Goal: Information Seeking & Learning: Check status

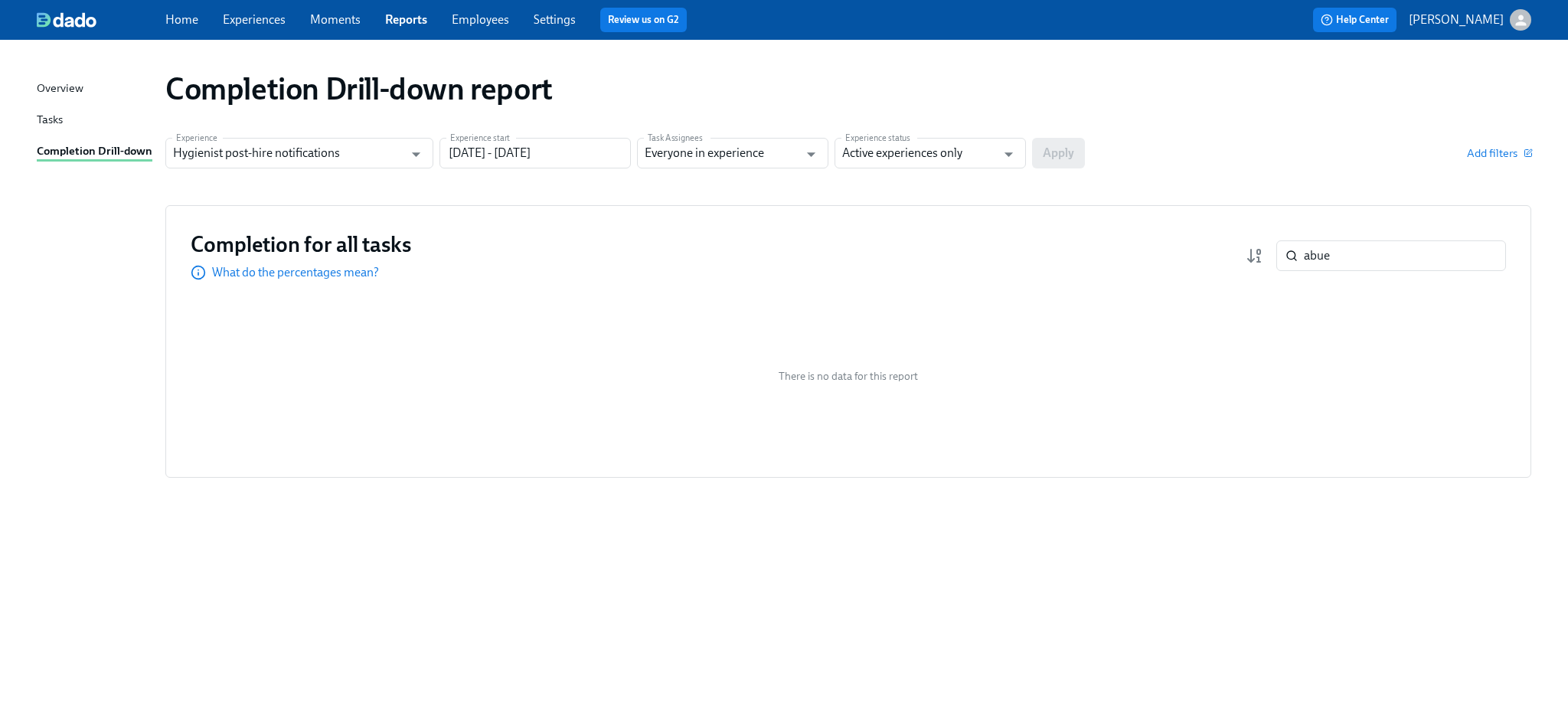
click at [188, 20] on link "Home" at bounding box center [181, 19] width 32 height 15
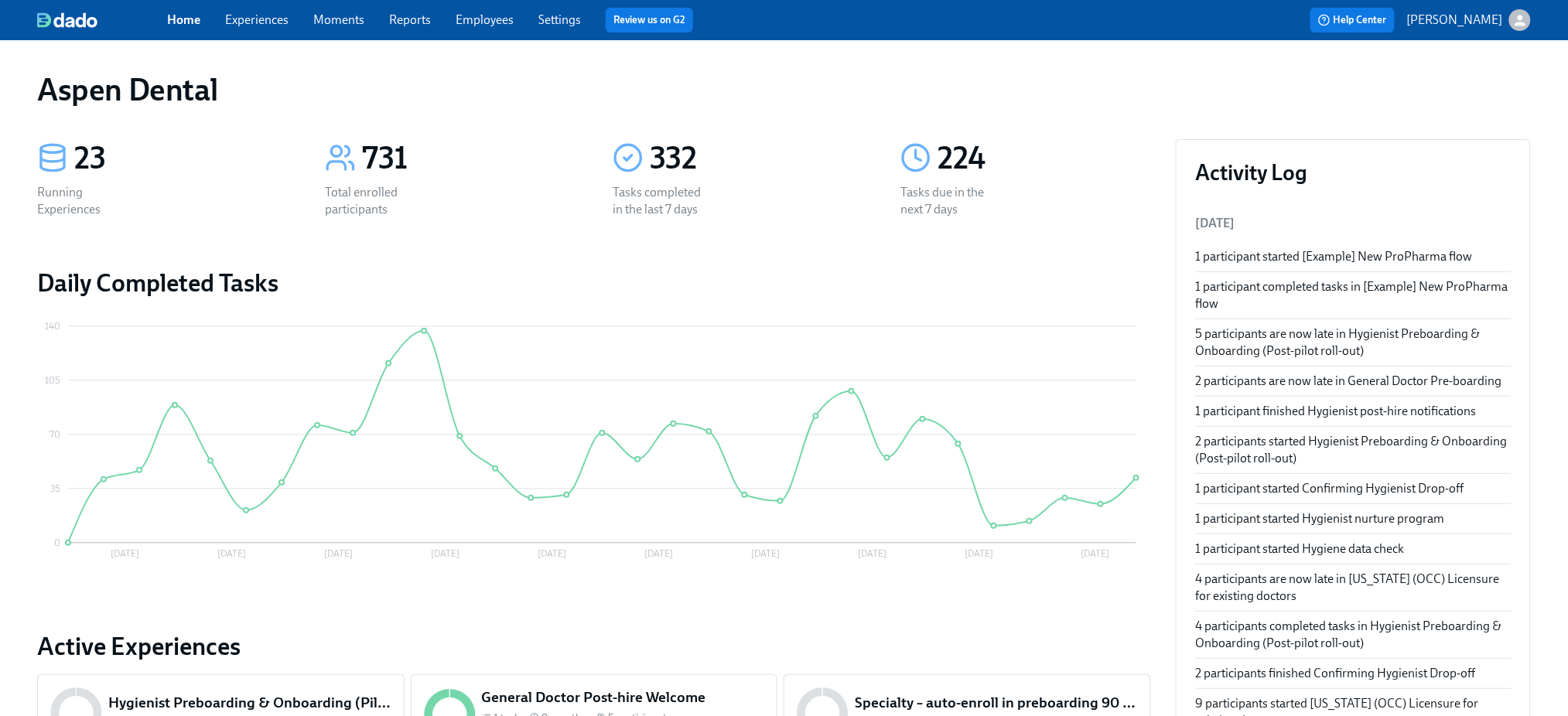
click at [400, 20] on link "Reports" at bounding box center [410, 20] width 42 height 15
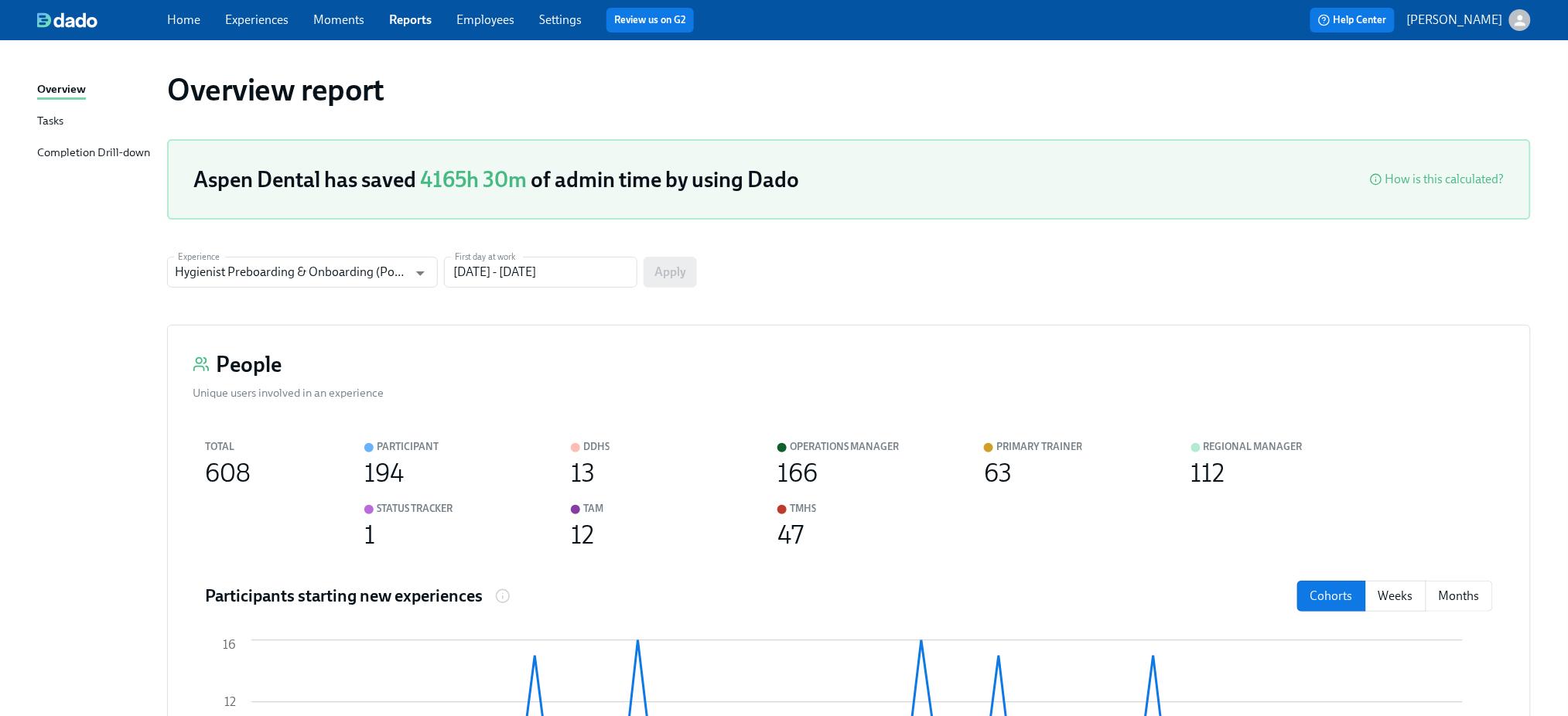
click at [73, 149] on div "Completion Drill-down" at bounding box center [94, 153] width 113 height 20
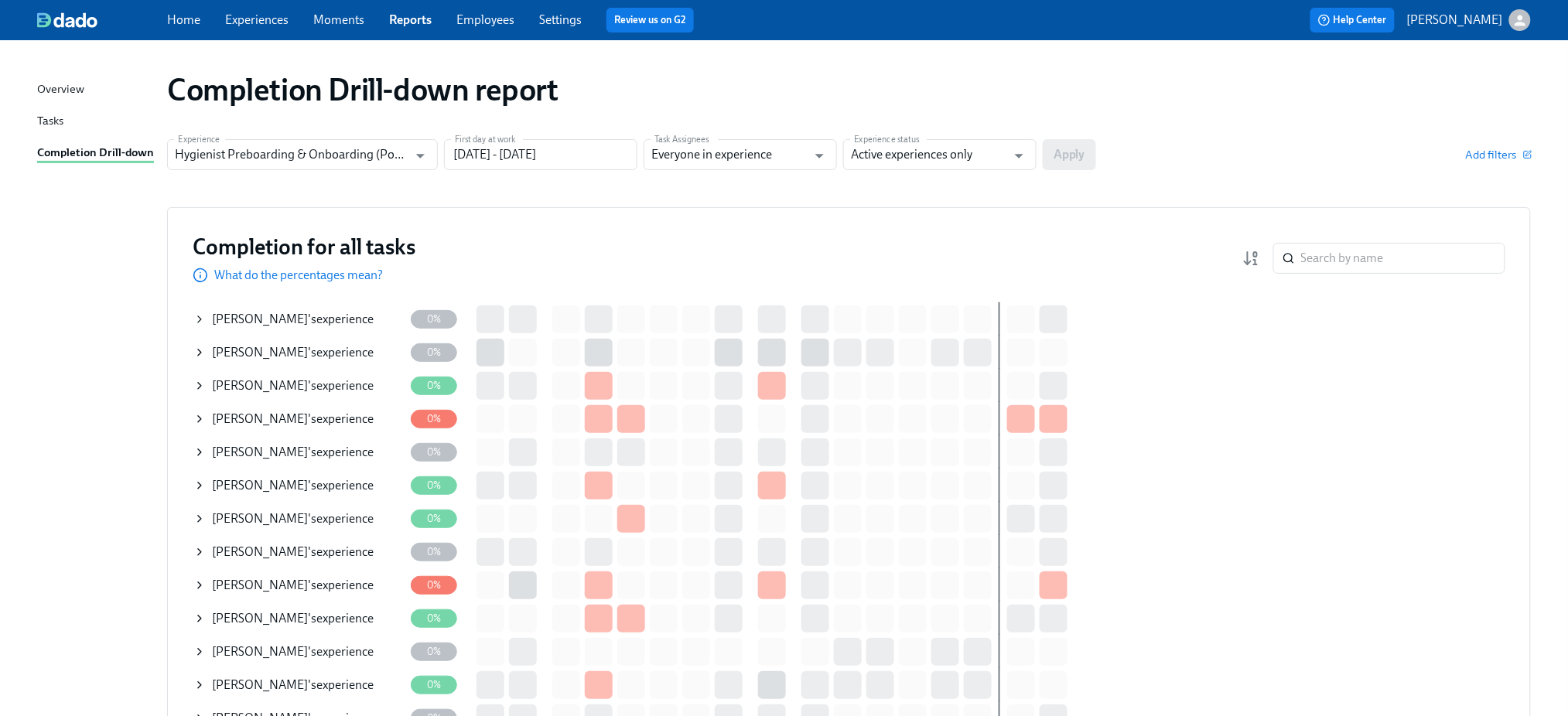
click at [227, 171] on section "Experience Hygienist Preboarding & Onboarding (Post-pilot roll-out) Experience …" at bounding box center [849, 160] width 1364 height 43
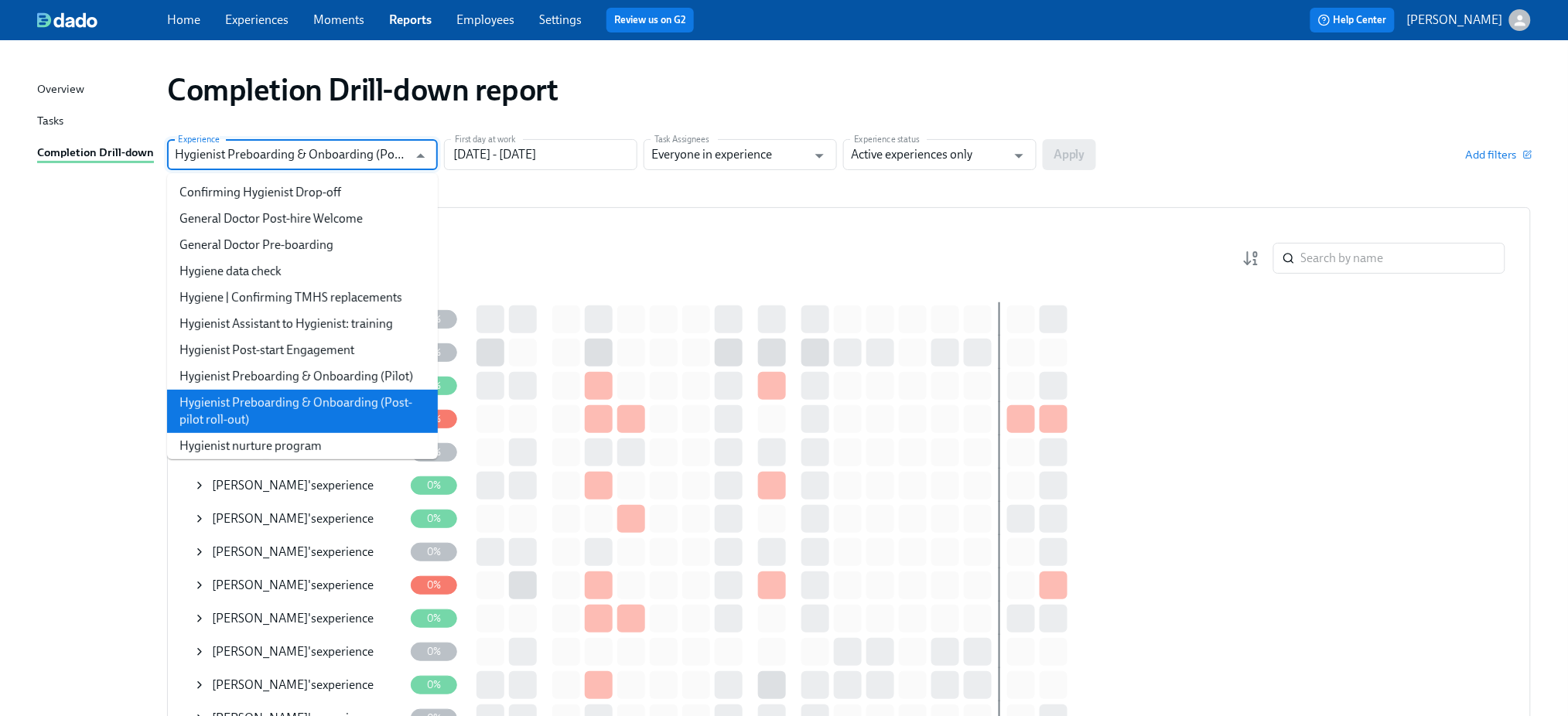
click at [233, 165] on input "Hygienist Preboarding & Onboarding (Post-pilot roll-out)" at bounding box center [291, 154] width 233 height 31
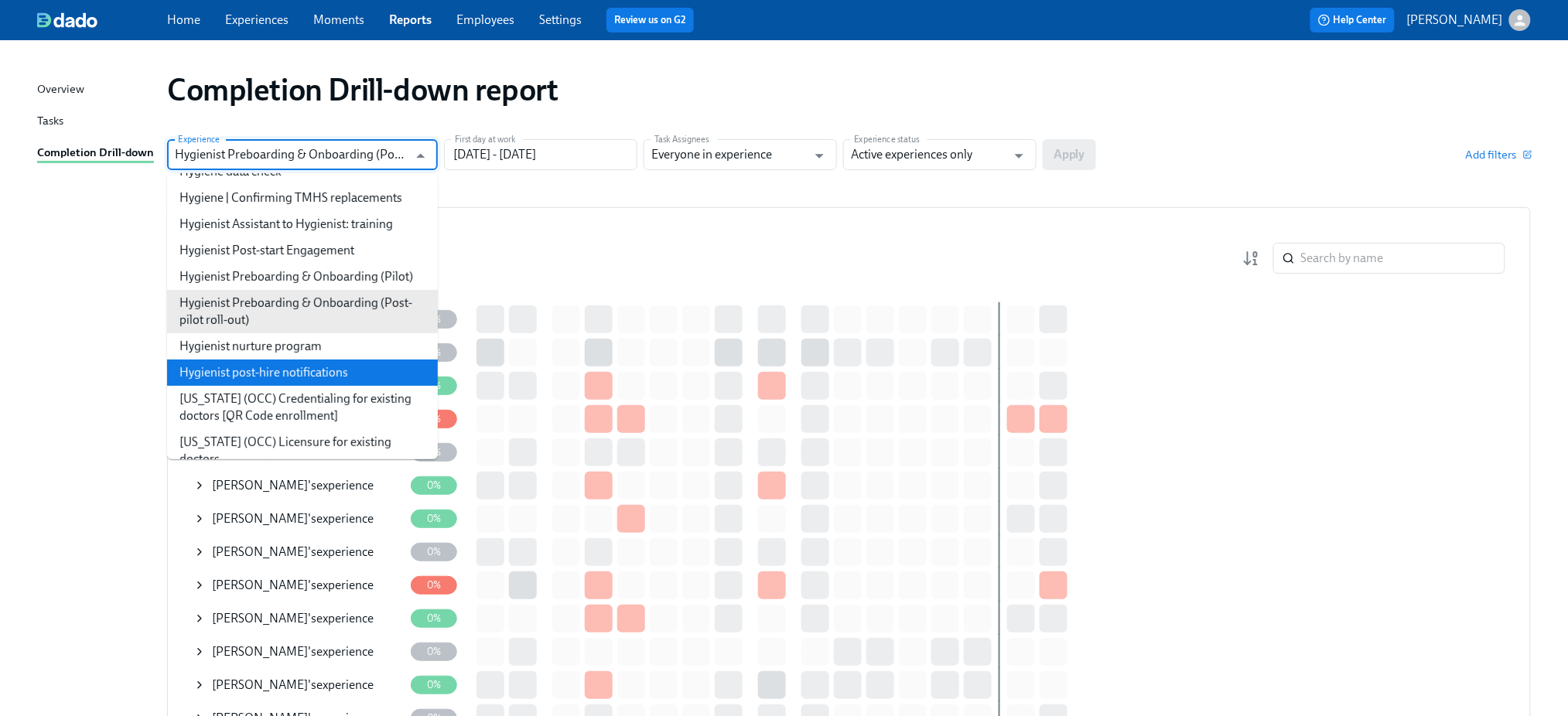
scroll to position [103, 0]
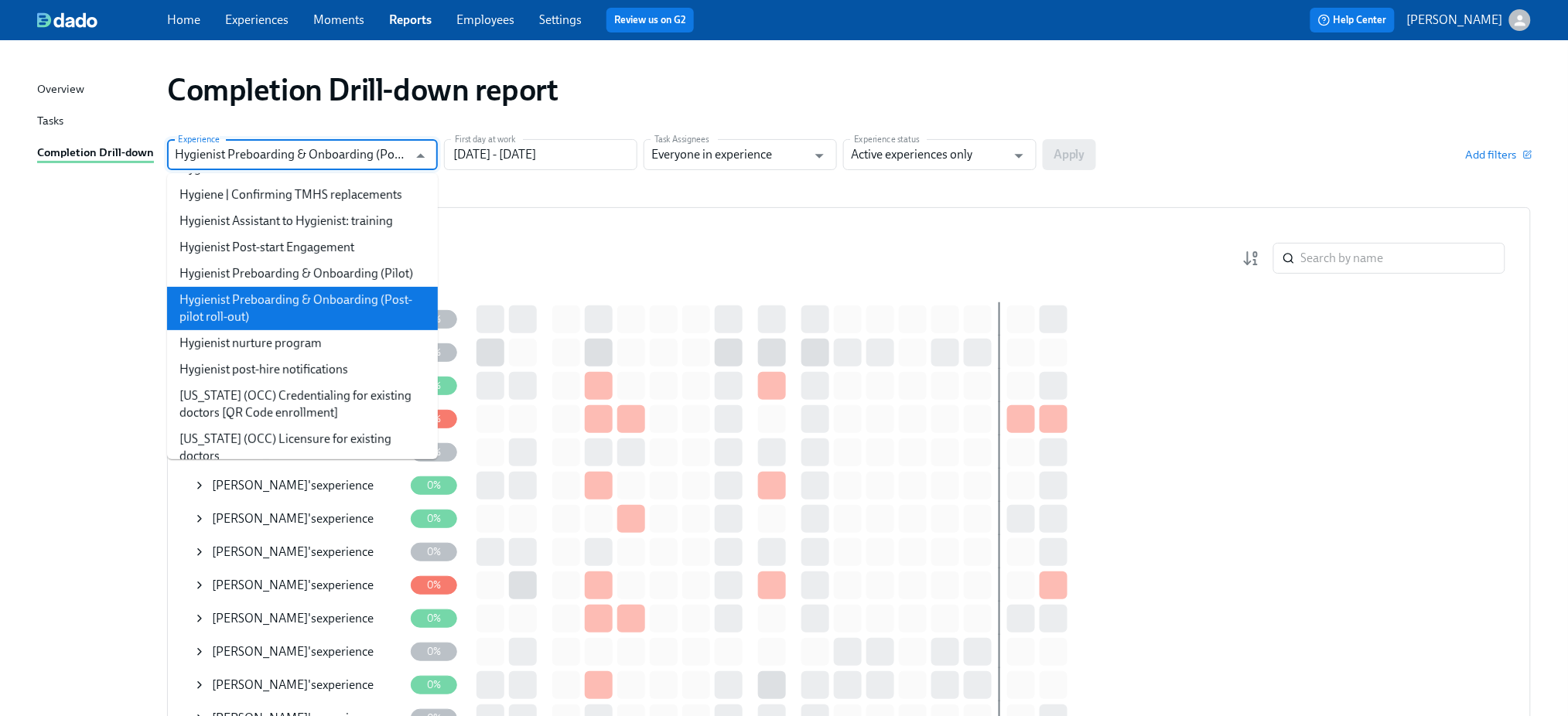
click at [307, 324] on li "Hygienist Preboarding & Onboarding (Post-pilot roll-out)" at bounding box center [302, 308] width 271 height 43
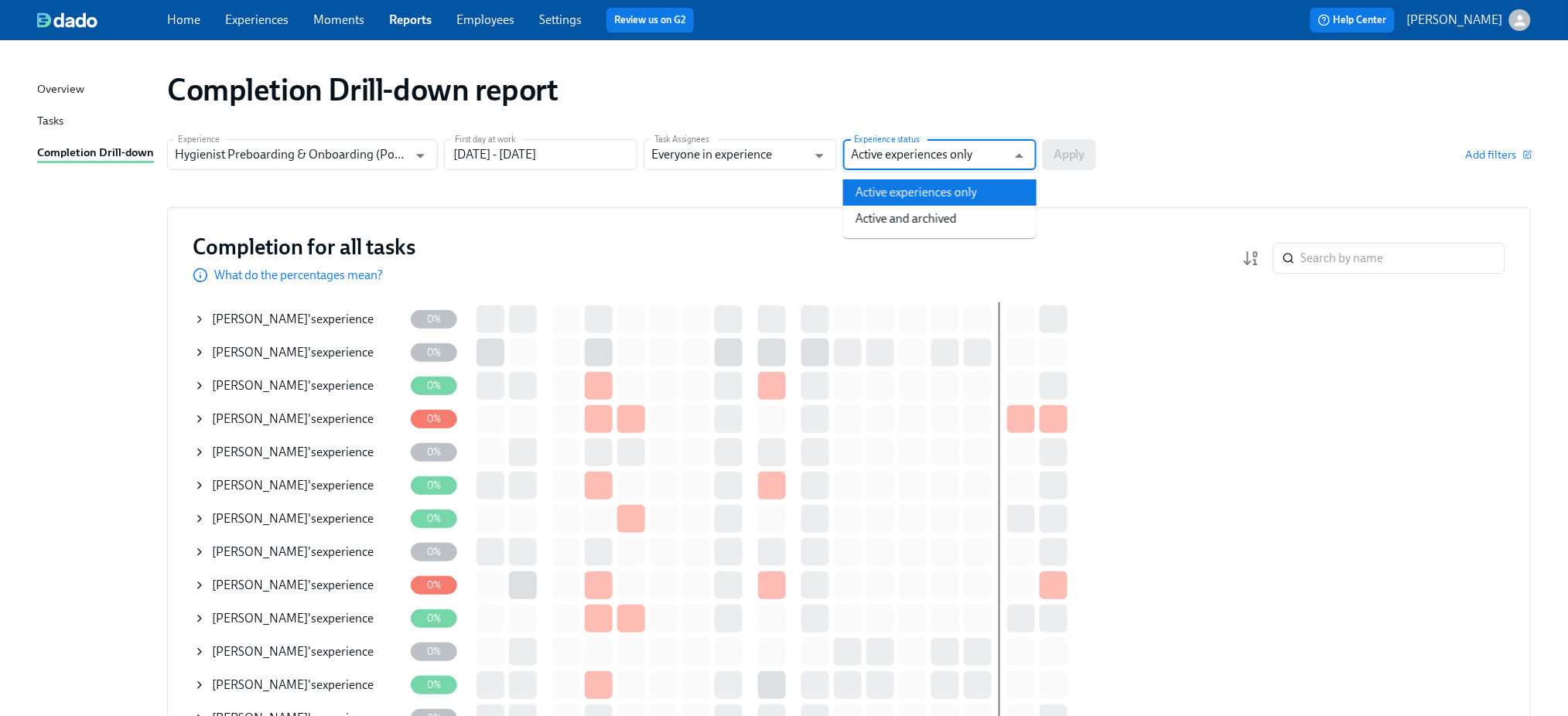
click at [991, 155] on input "Active experiences only" at bounding box center [928, 154] width 156 height 31
click at [1170, 142] on div "Experience Hygienist Preboarding & Onboarding (Post-pilot roll-out) Experience …" at bounding box center [849, 154] width 1364 height 31
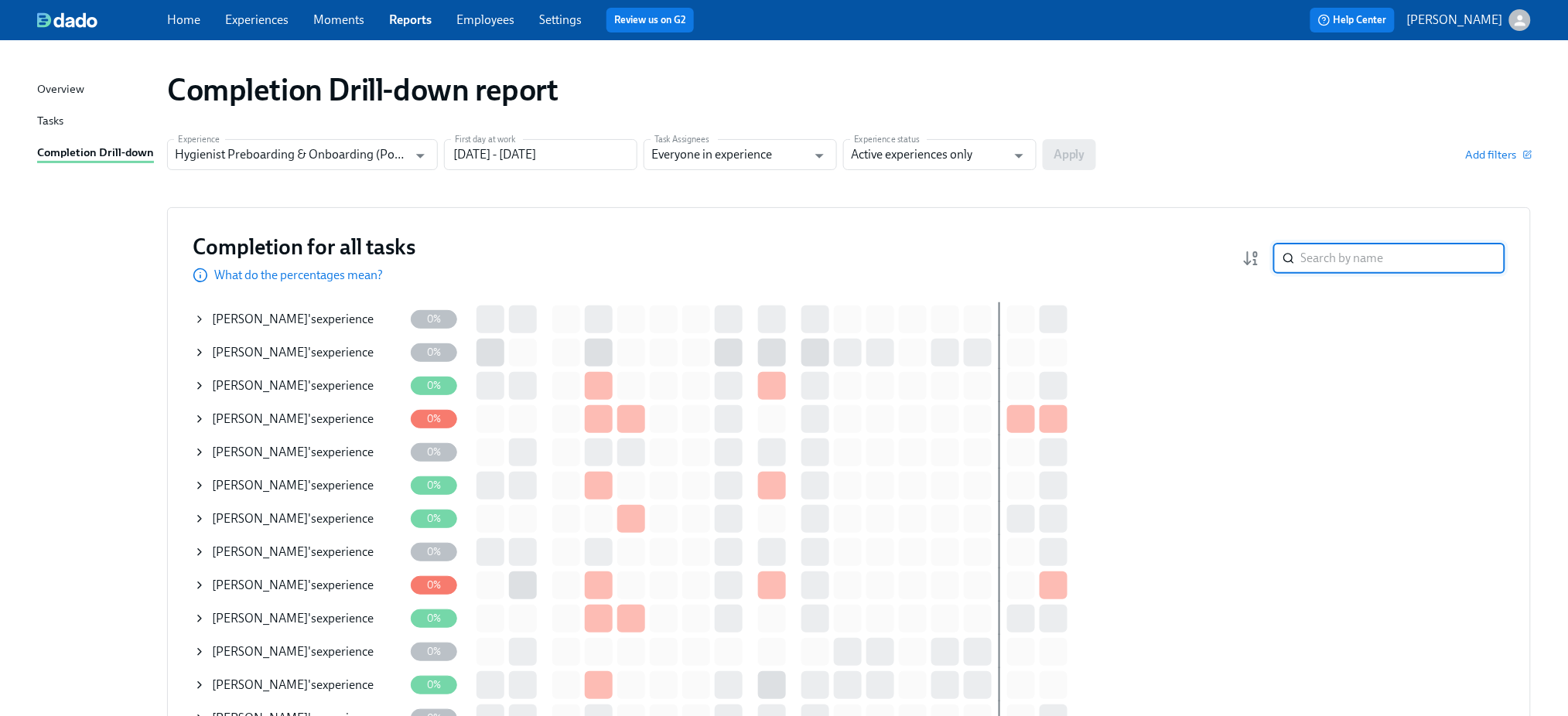
click at [1344, 256] on input "search" at bounding box center [1403, 258] width 204 height 31
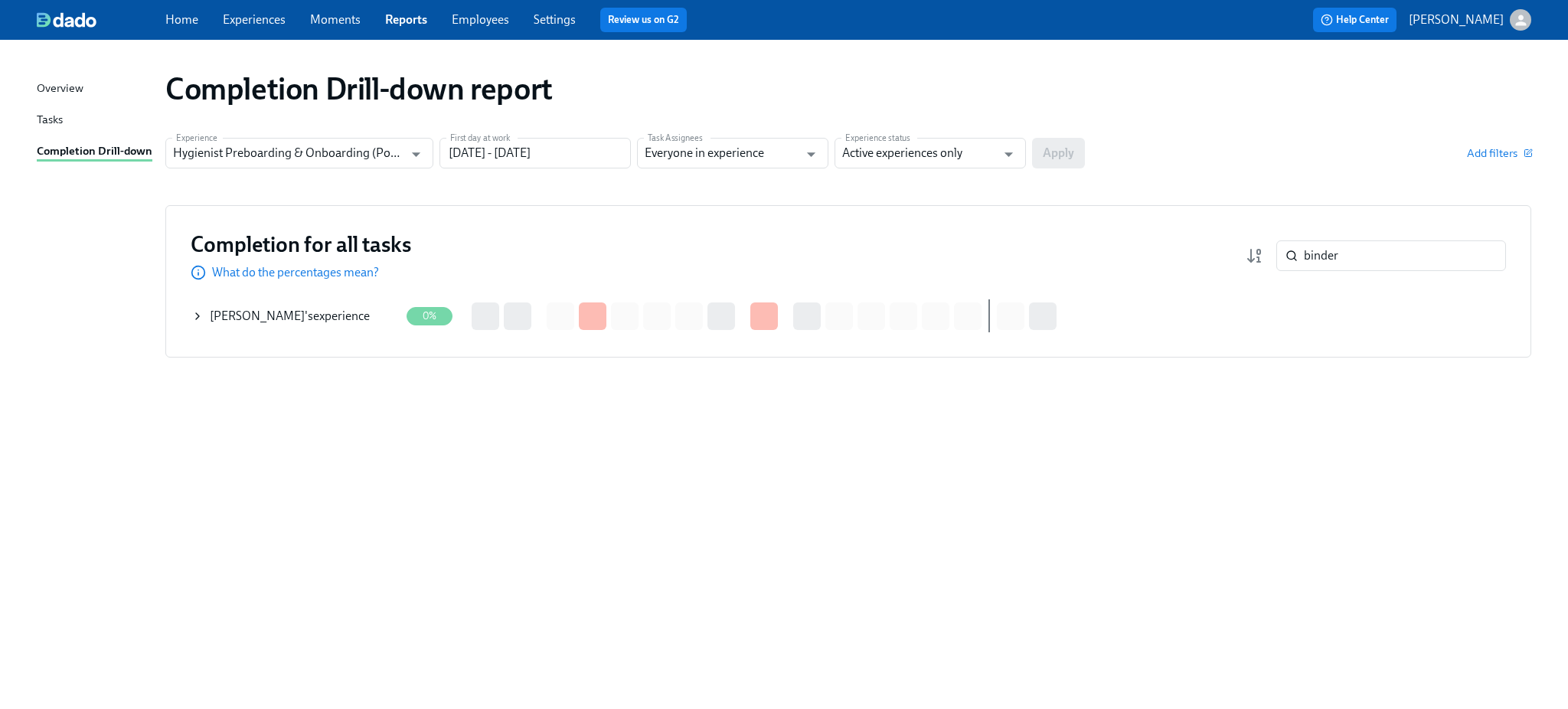
click at [193, 315] on icon at bounding box center [197, 316] width 12 height 12
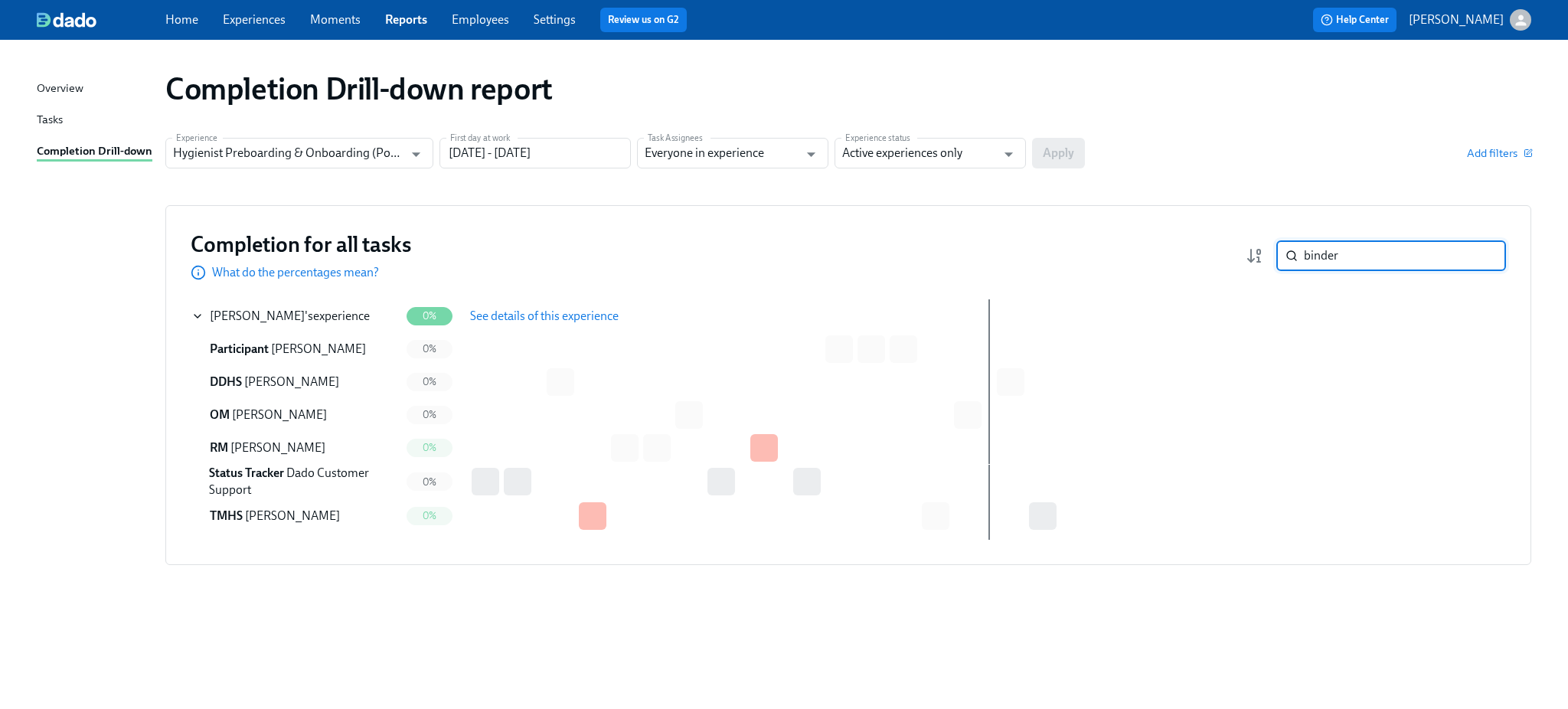
click at [1317, 259] on input "binder" at bounding box center [1405, 255] width 202 height 31
type input "l"
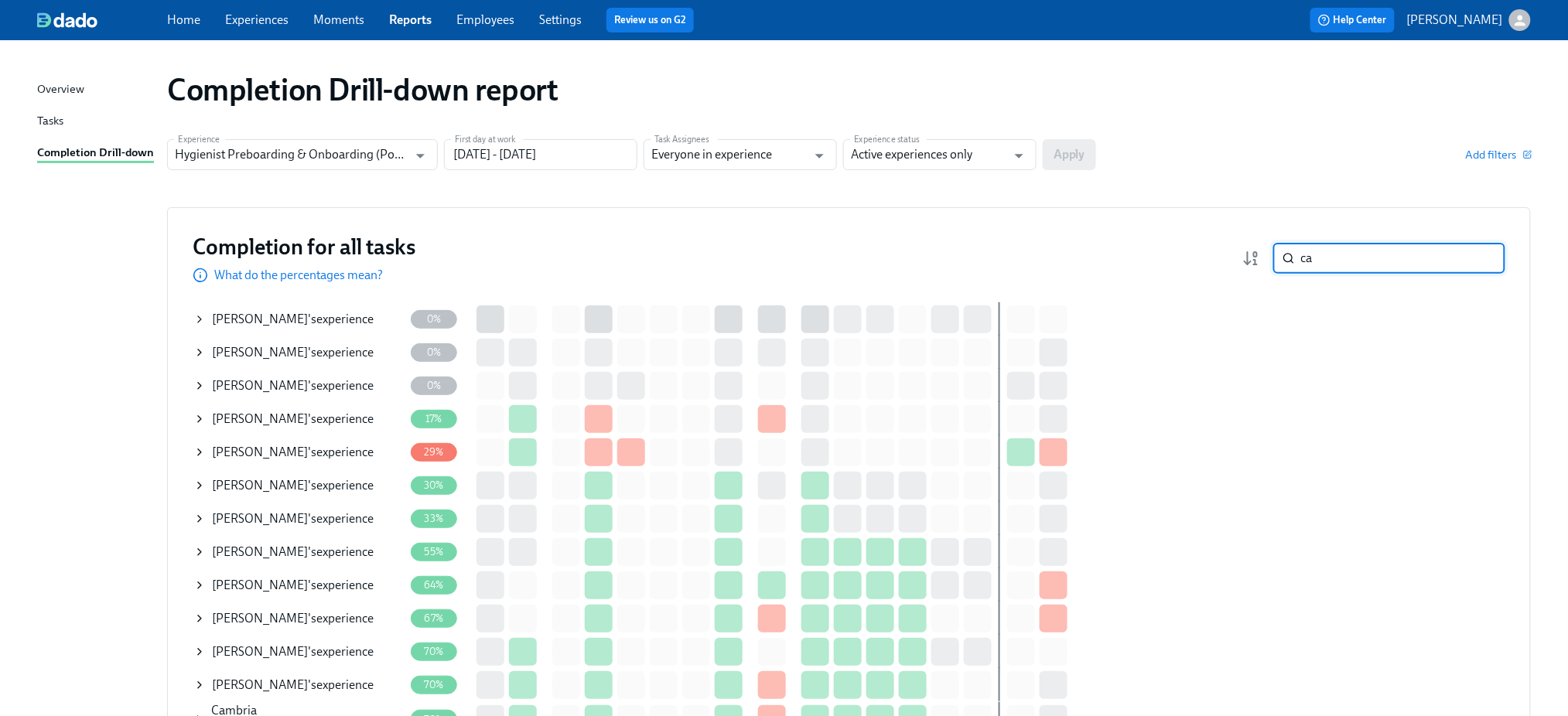
type input "c"
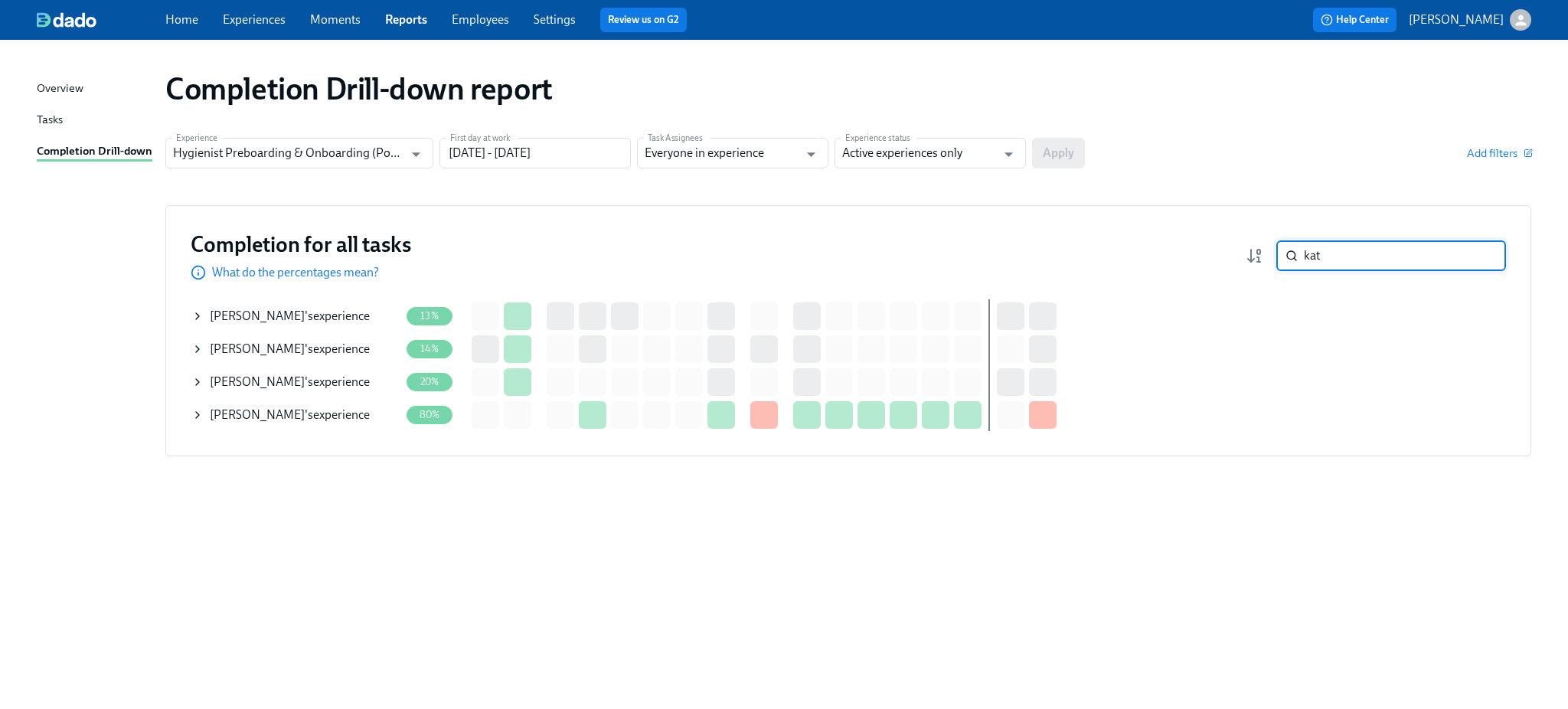
type input "kat"
click at [197, 316] on icon at bounding box center [197, 316] width 12 height 12
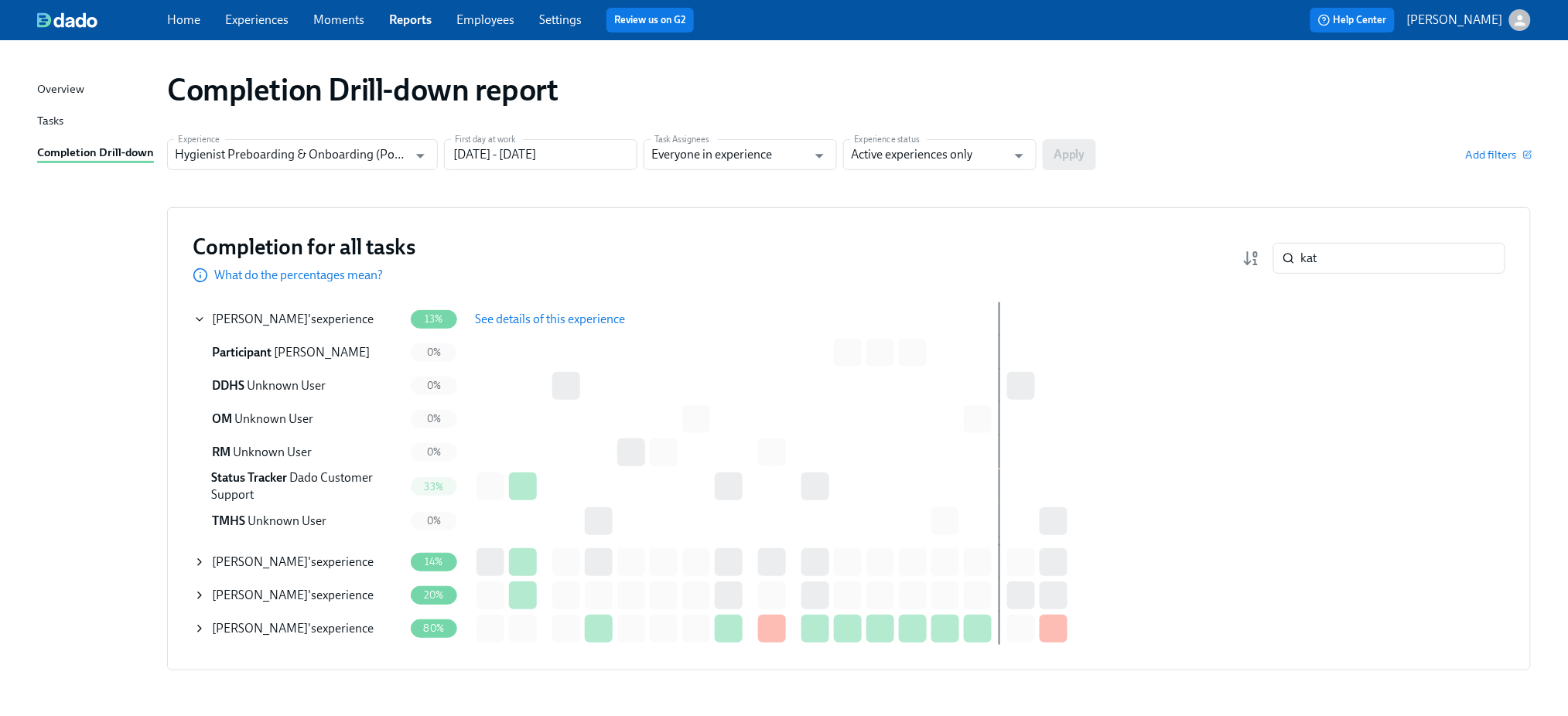
click at [195, 628] on icon at bounding box center [199, 628] width 12 height 12
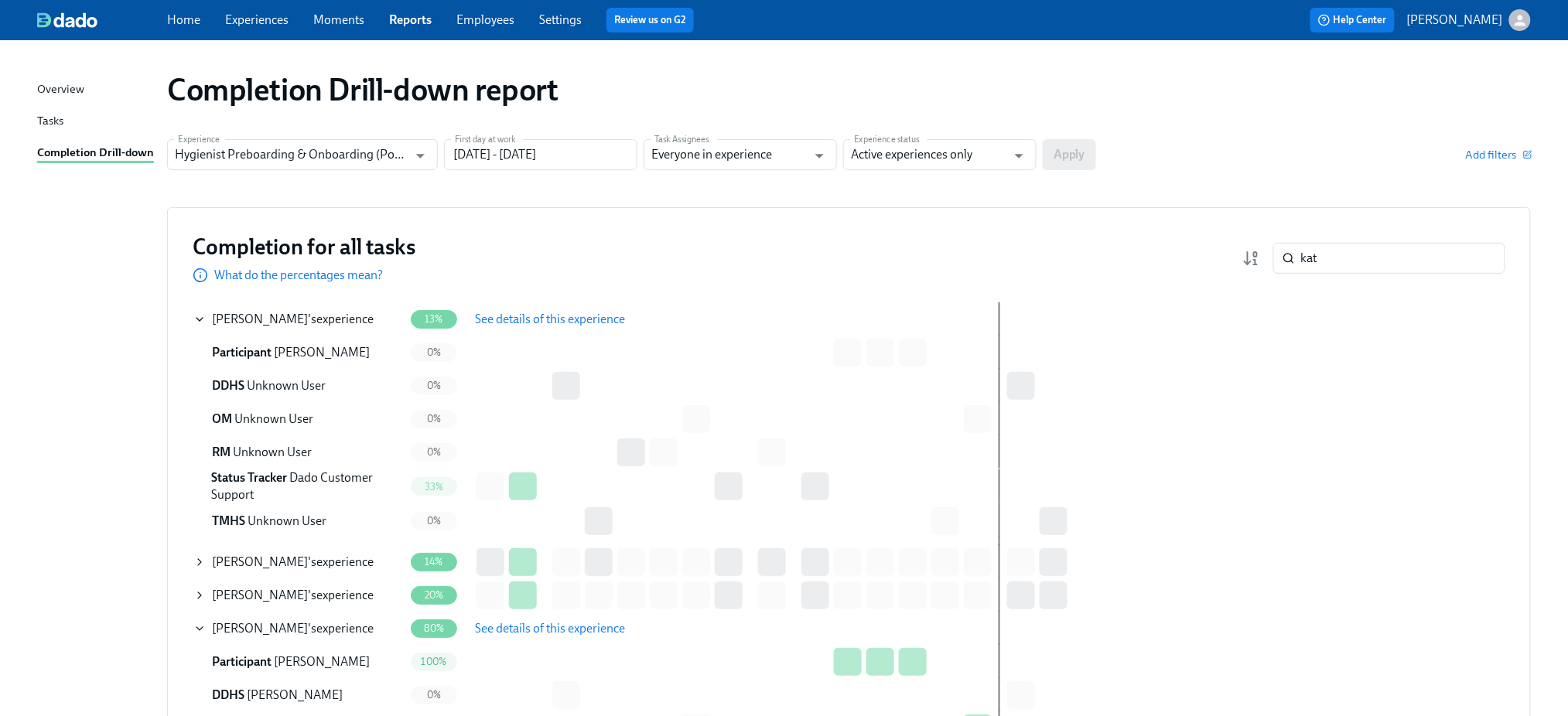
click at [256, 20] on link "Experiences" at bounding box center [257, 20] width 64 height 15
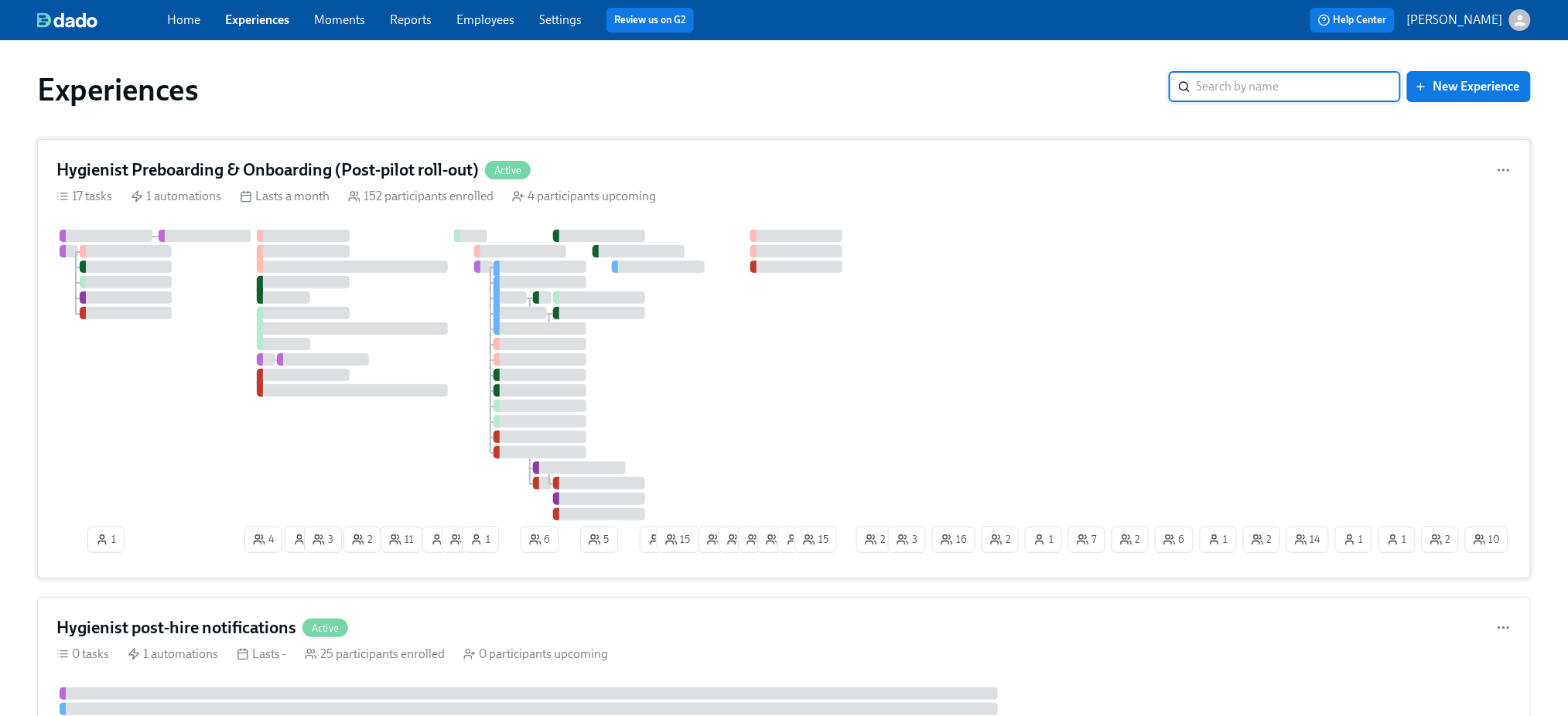
click at [279, 170] on h4 "Hygienist Preboarding & Onboarding (Post-pilot roll-out)" at bounding box center [267, 170] width 422 height 23
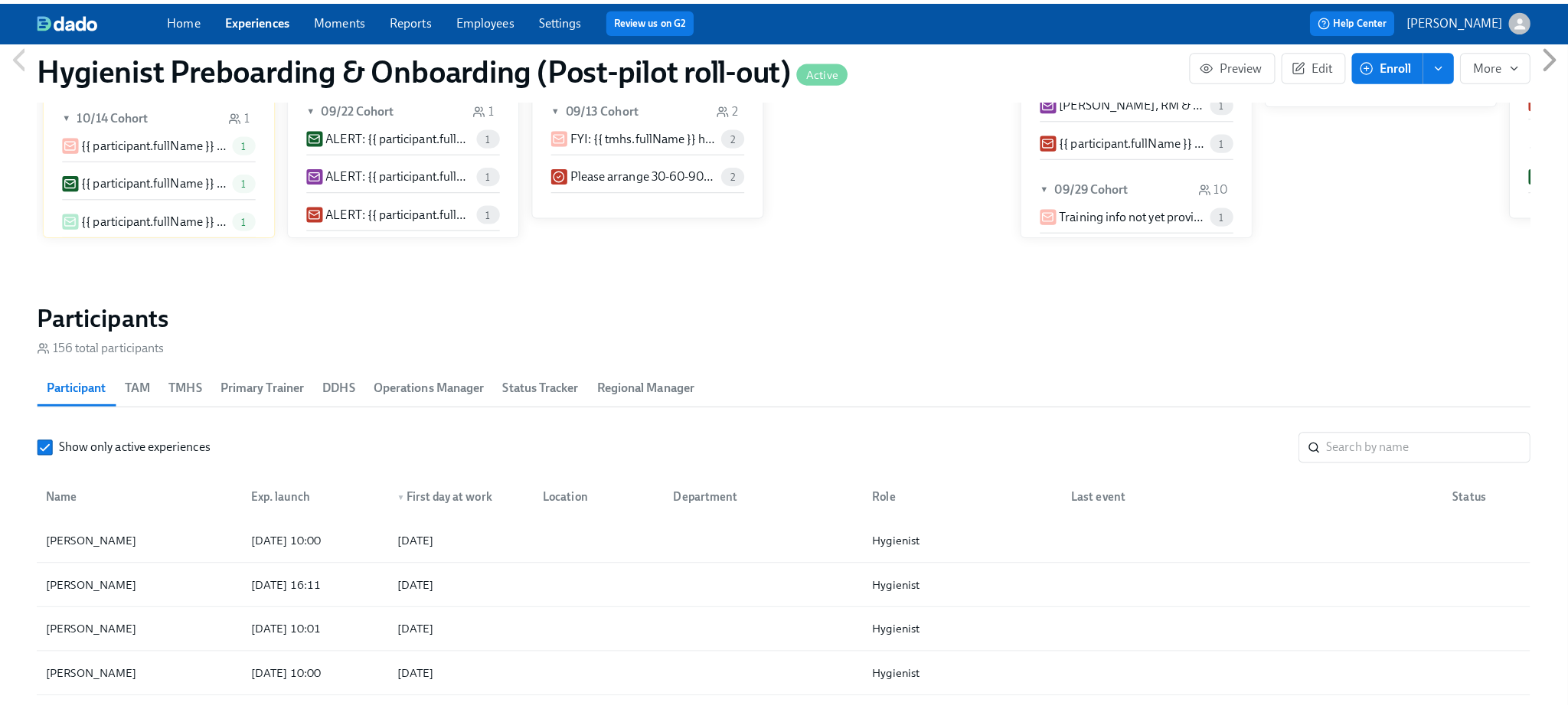
scroll to position [1530, 0]
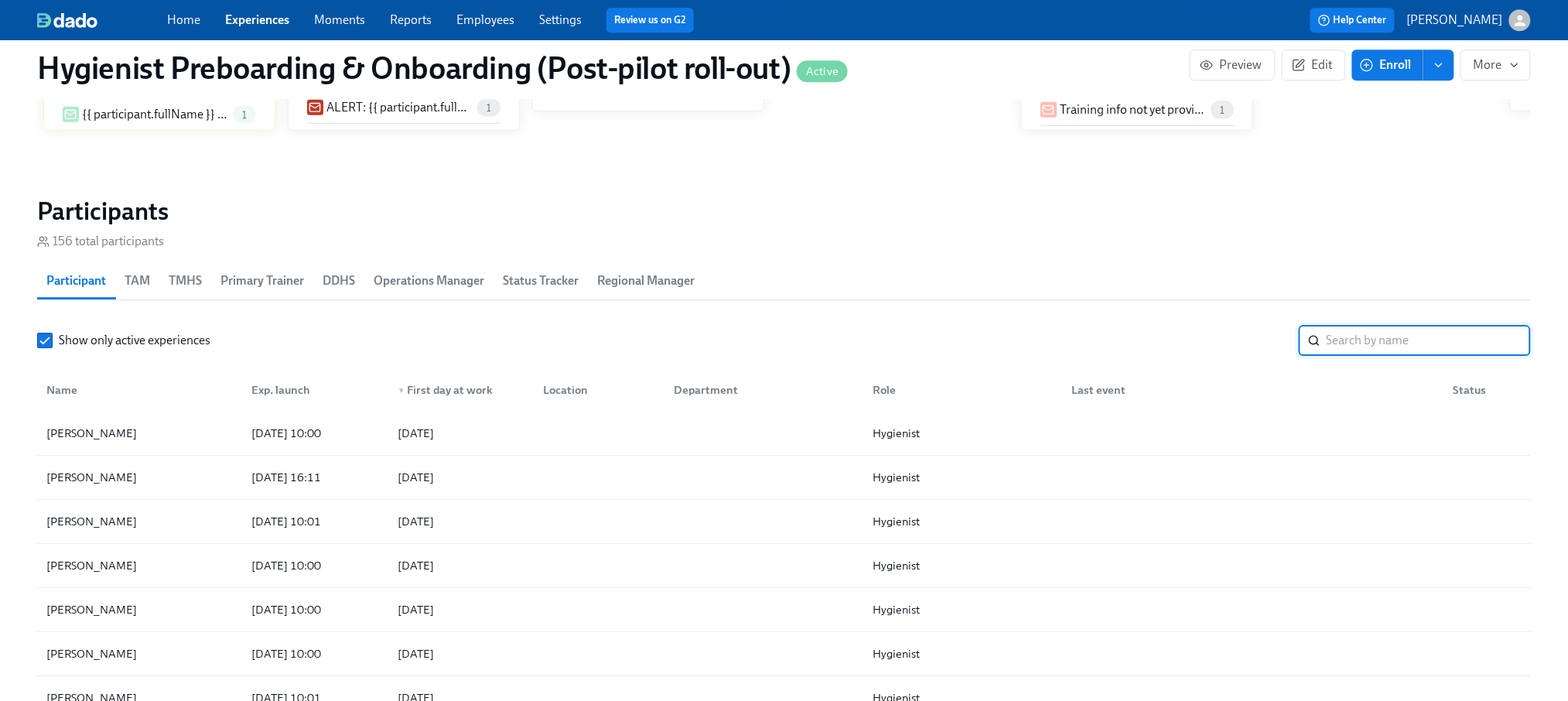
click at [1441, 338] on input "search" at bounding box center [1428, 340] width 204 height 31
type input "[PERSON_NAME]"
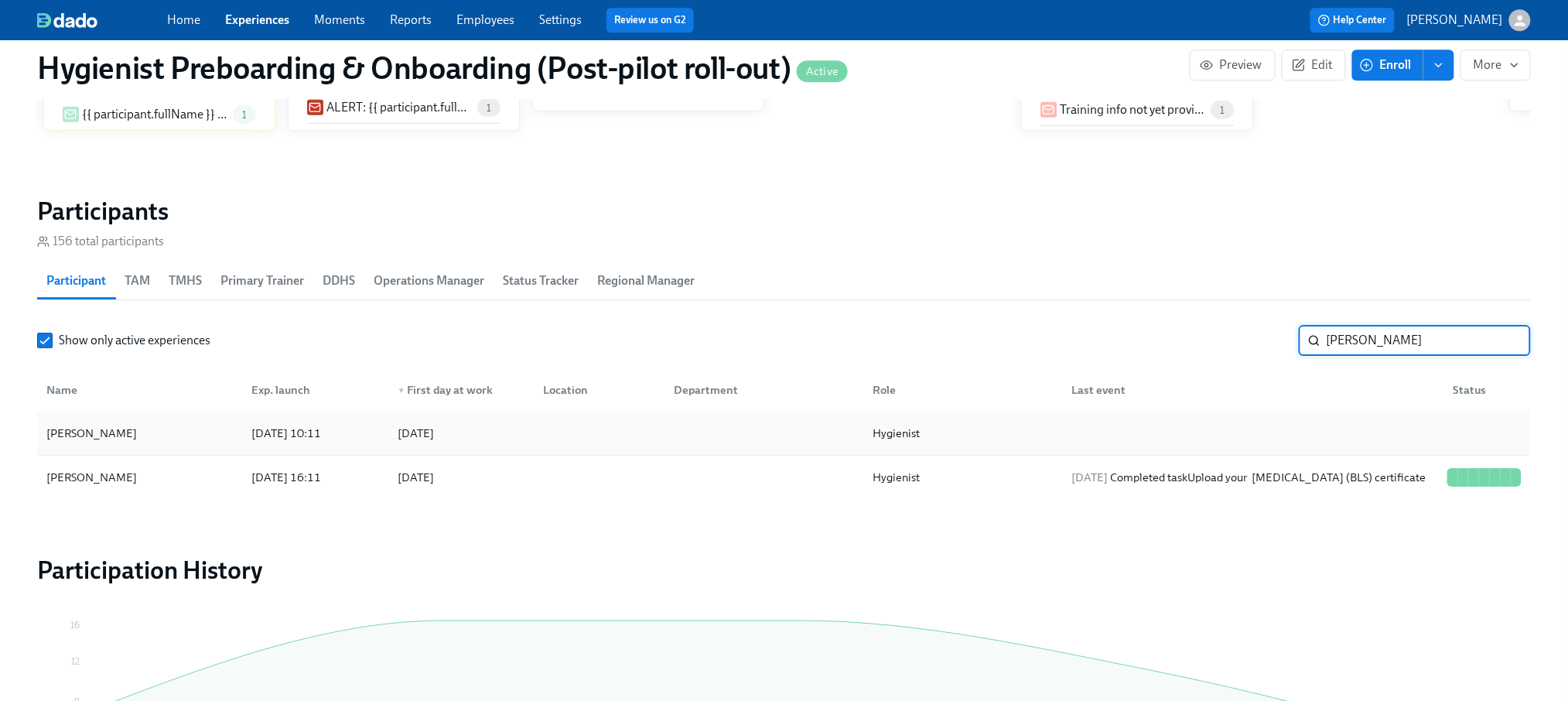
click at [77, 433] on div "[PERSON_NAME]" at bounding box center [92, 434] width 103 height 19
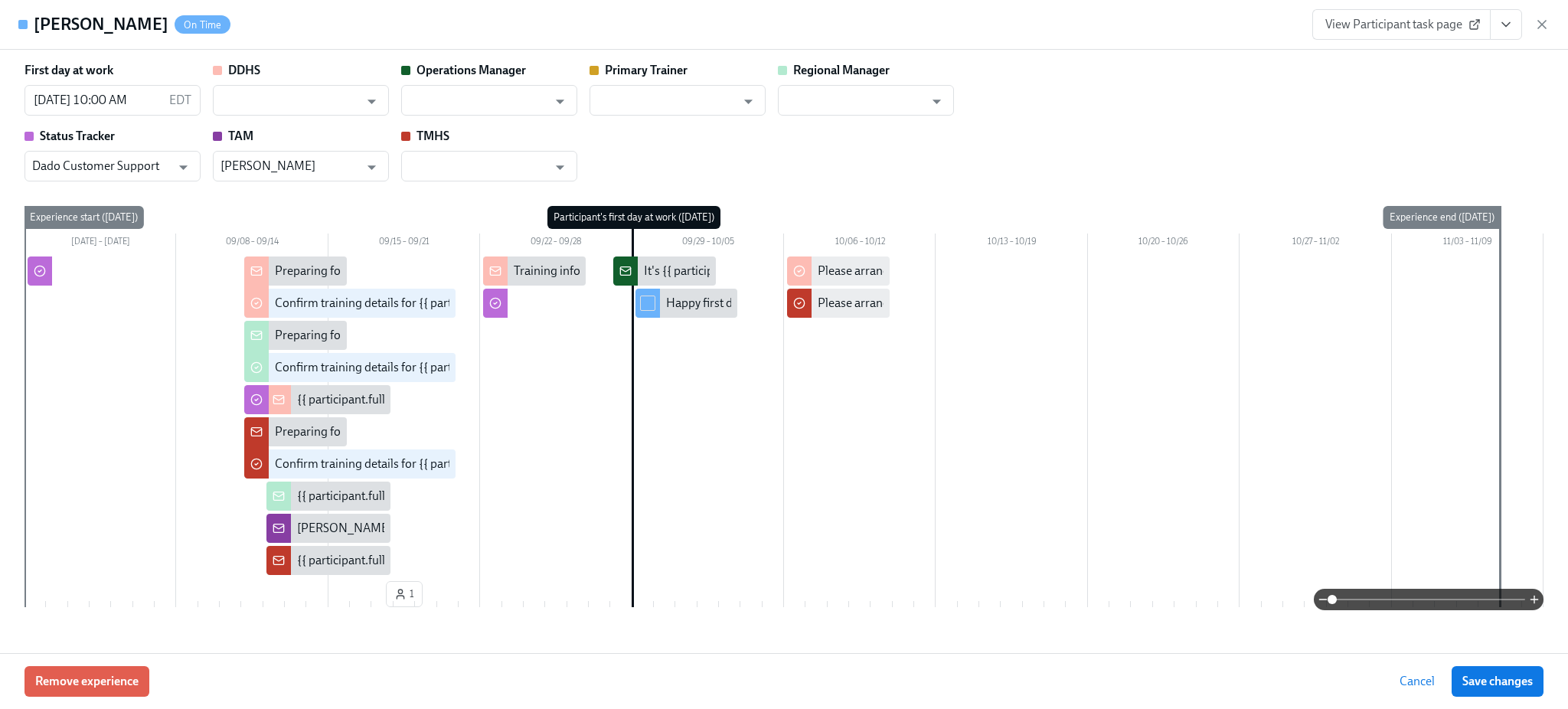
click at [1094, 199] on div "First day at work [DATE] 10:00 AM EDT ​ DDHS ​ Operations Manager ​ Primary Tra…" at bounding box center [784, 348] width 1519 height 573
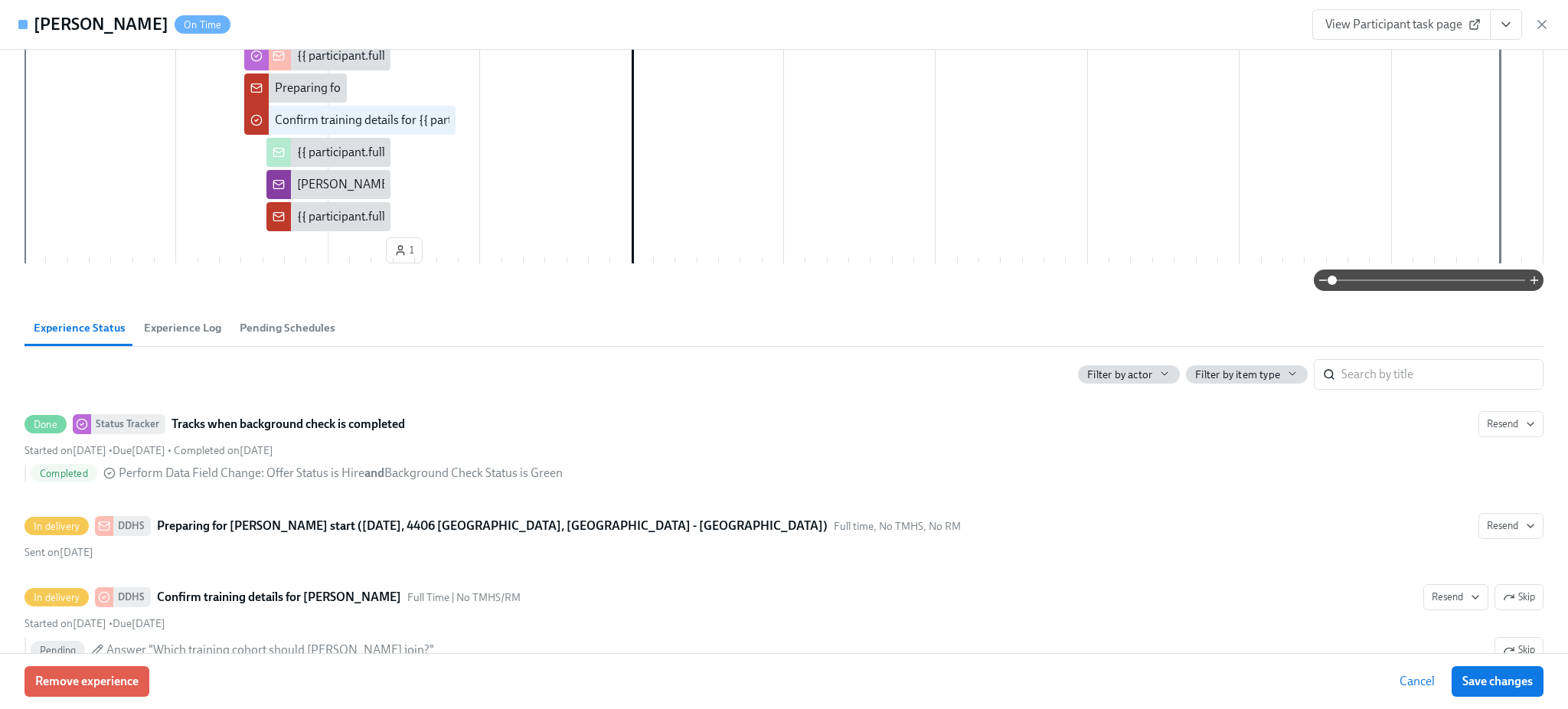
scroll to position [408, 0]
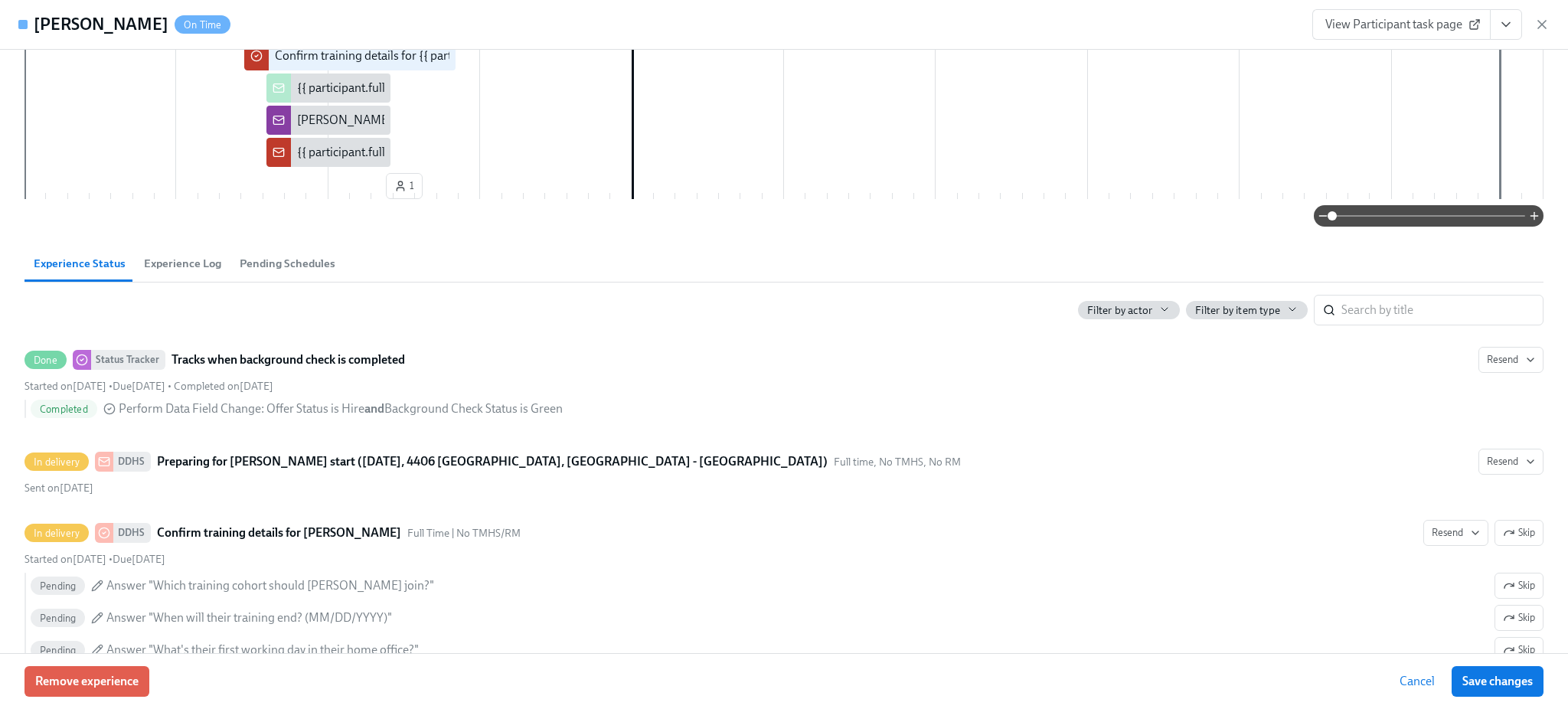
drag, startPoint x: 178, startPoint y: 259, endPoint x: 295, endPoint y: 274, distance: 118.0
click at [178, 259] on span "Experience Log" at bounding box center [182, 264] width 77 height 18
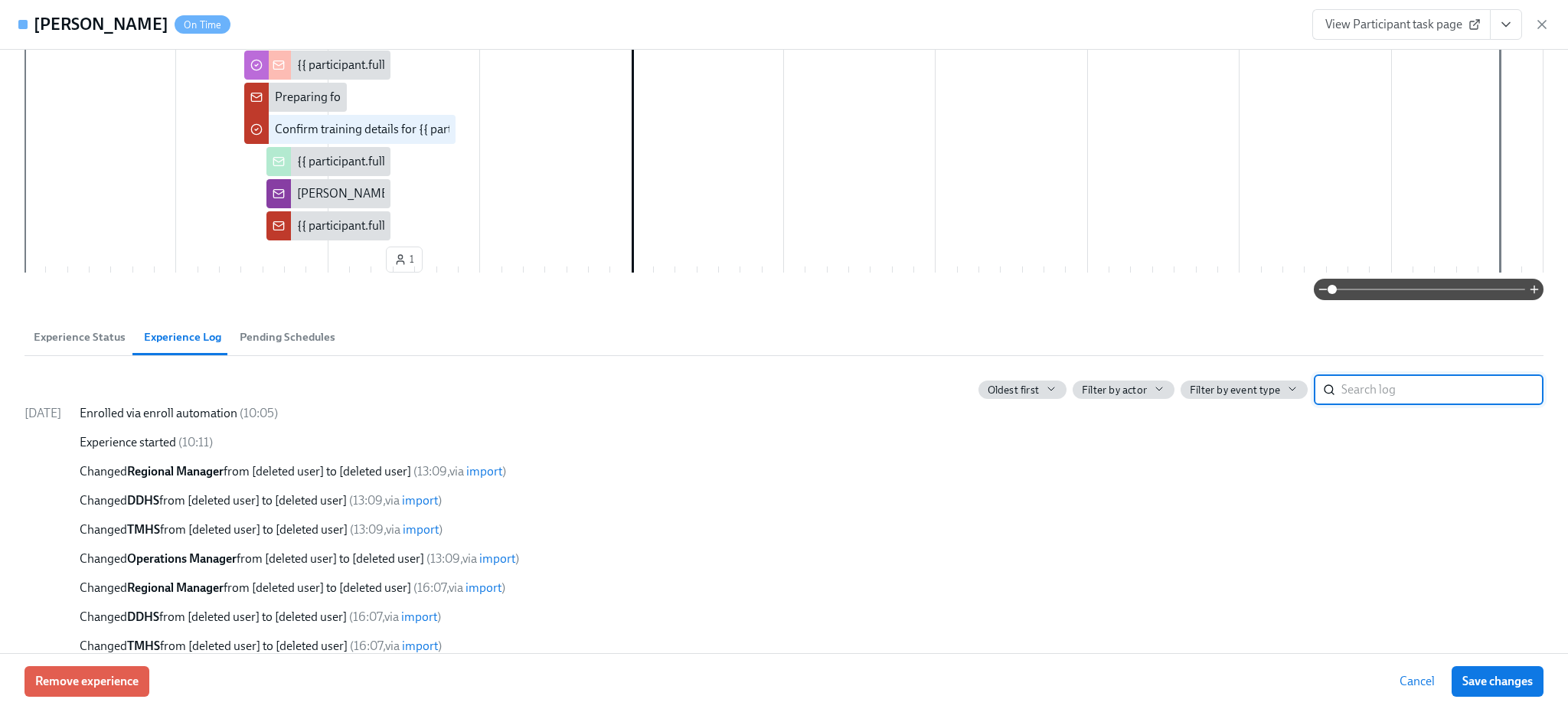
scroll to position [436, 0]
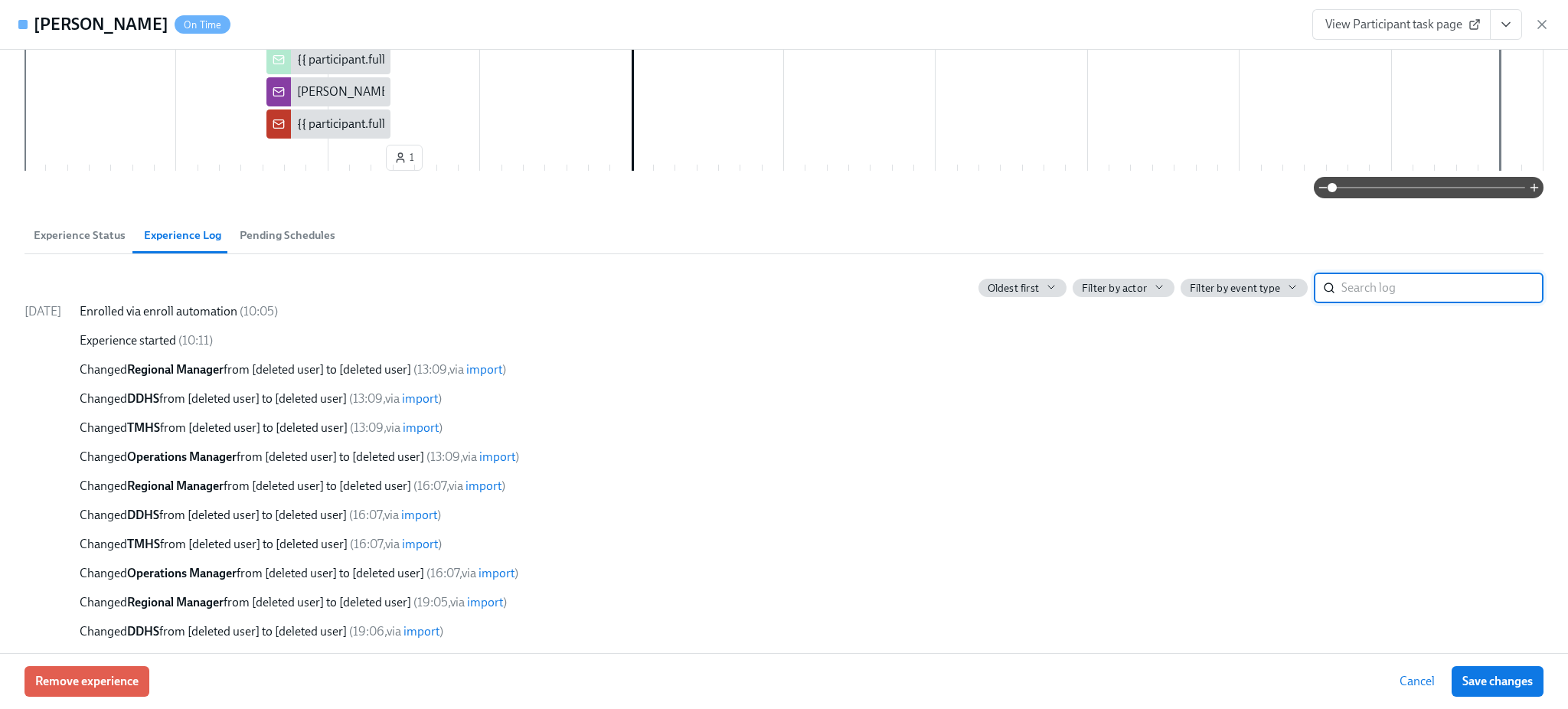
click at [274, 232] on span "Pending Schedules" at bounding box center [287, 235] width 96 height 18
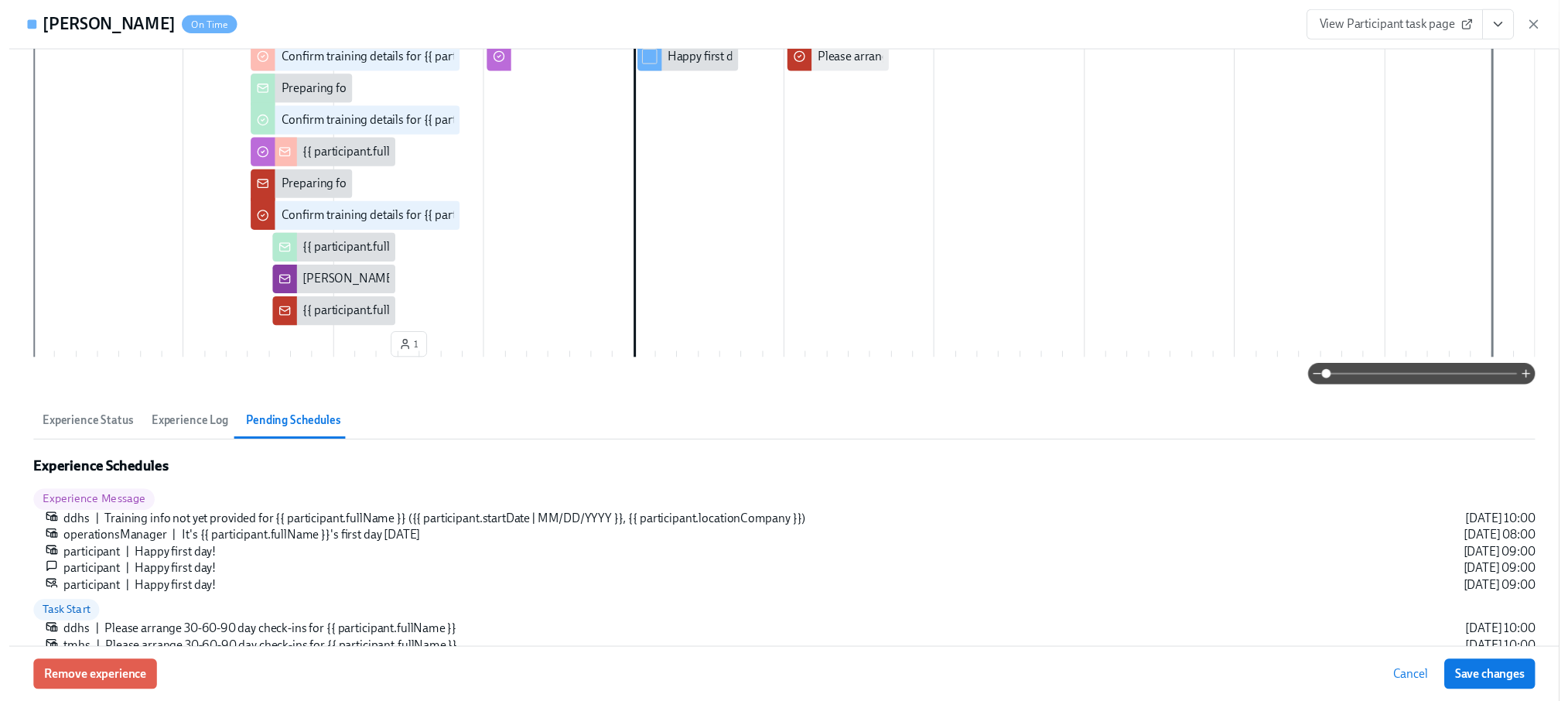
scroll to position [0, 0]
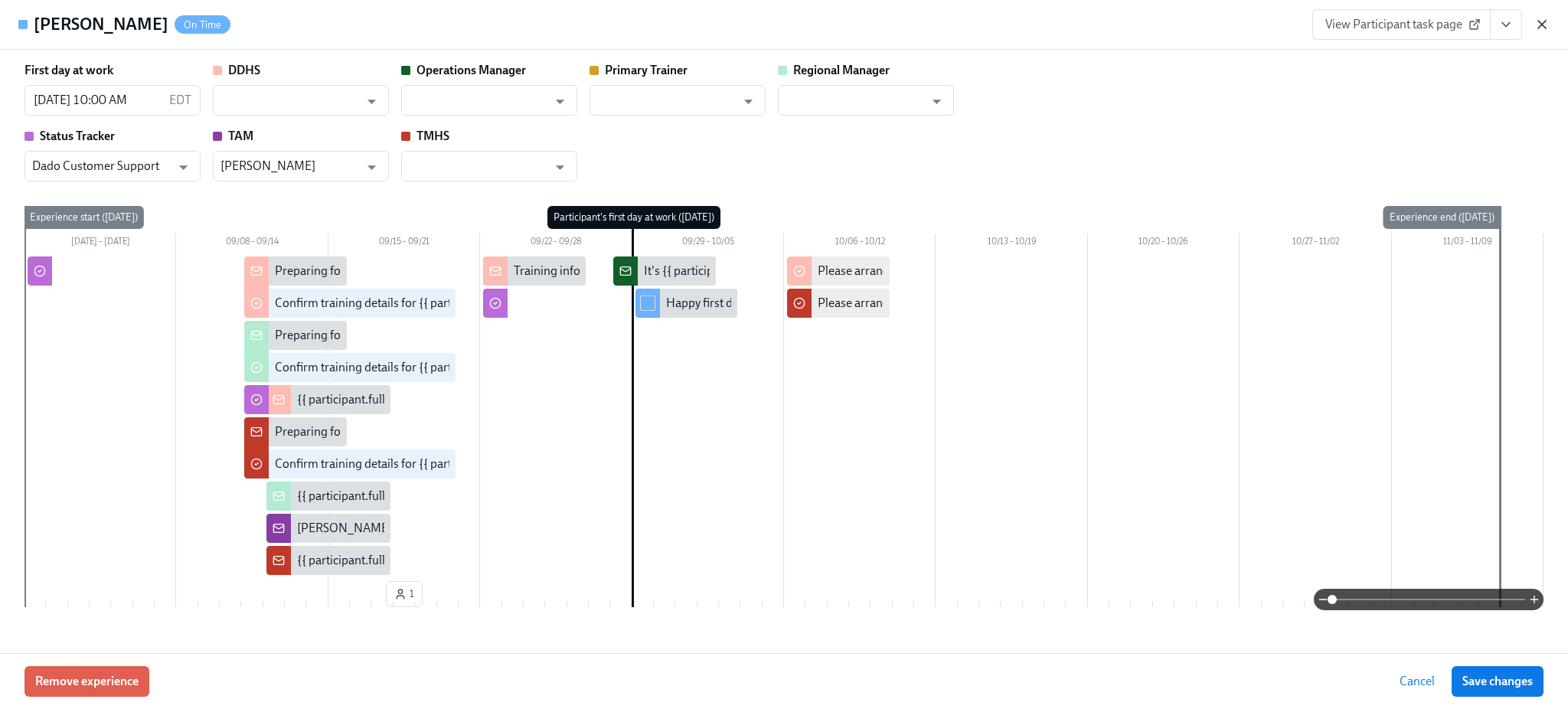
click at [1542, 25] on icon "button" at bounding box center [1542, 24] width 7 height 7
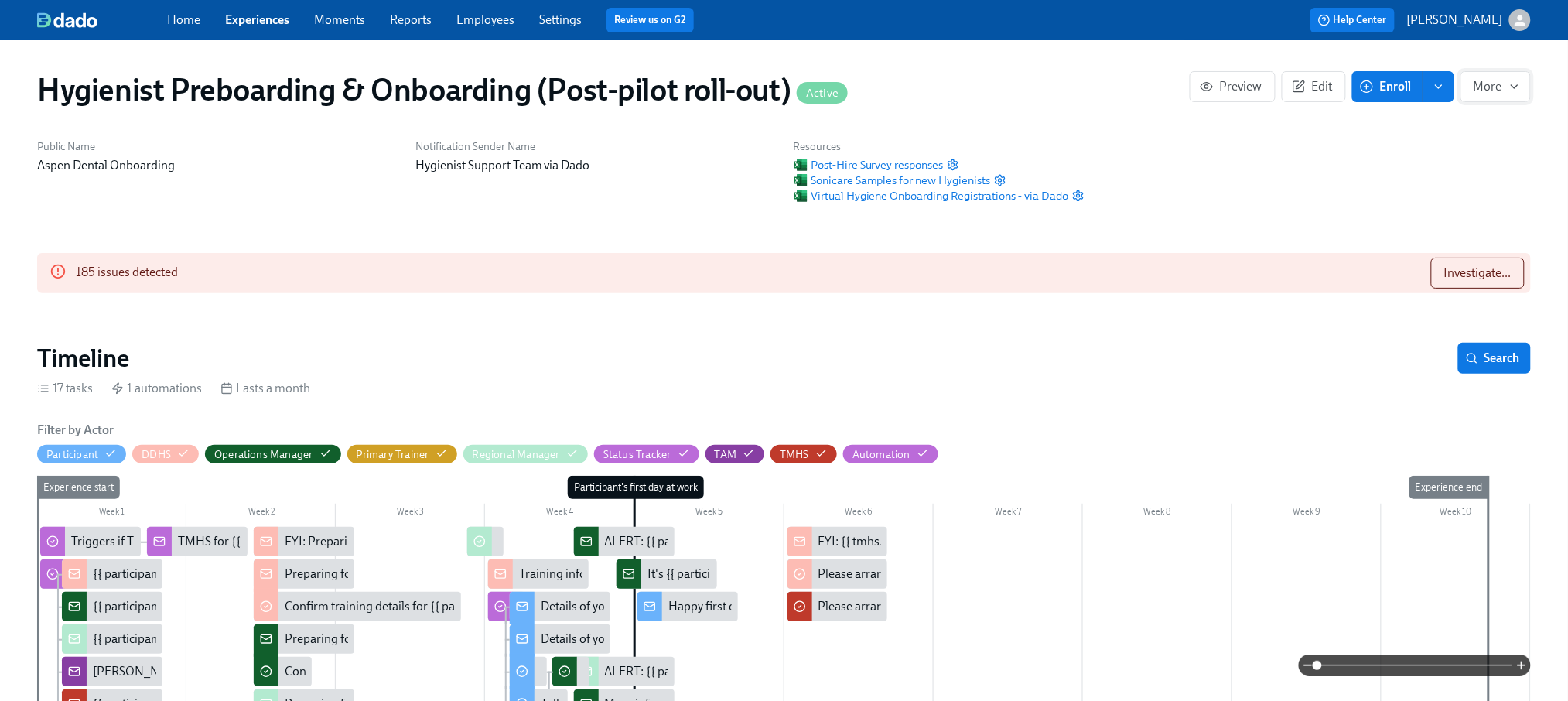
click at [1516, 90] on icon "button" at bounding box center [1514, 86] width 12 height 12
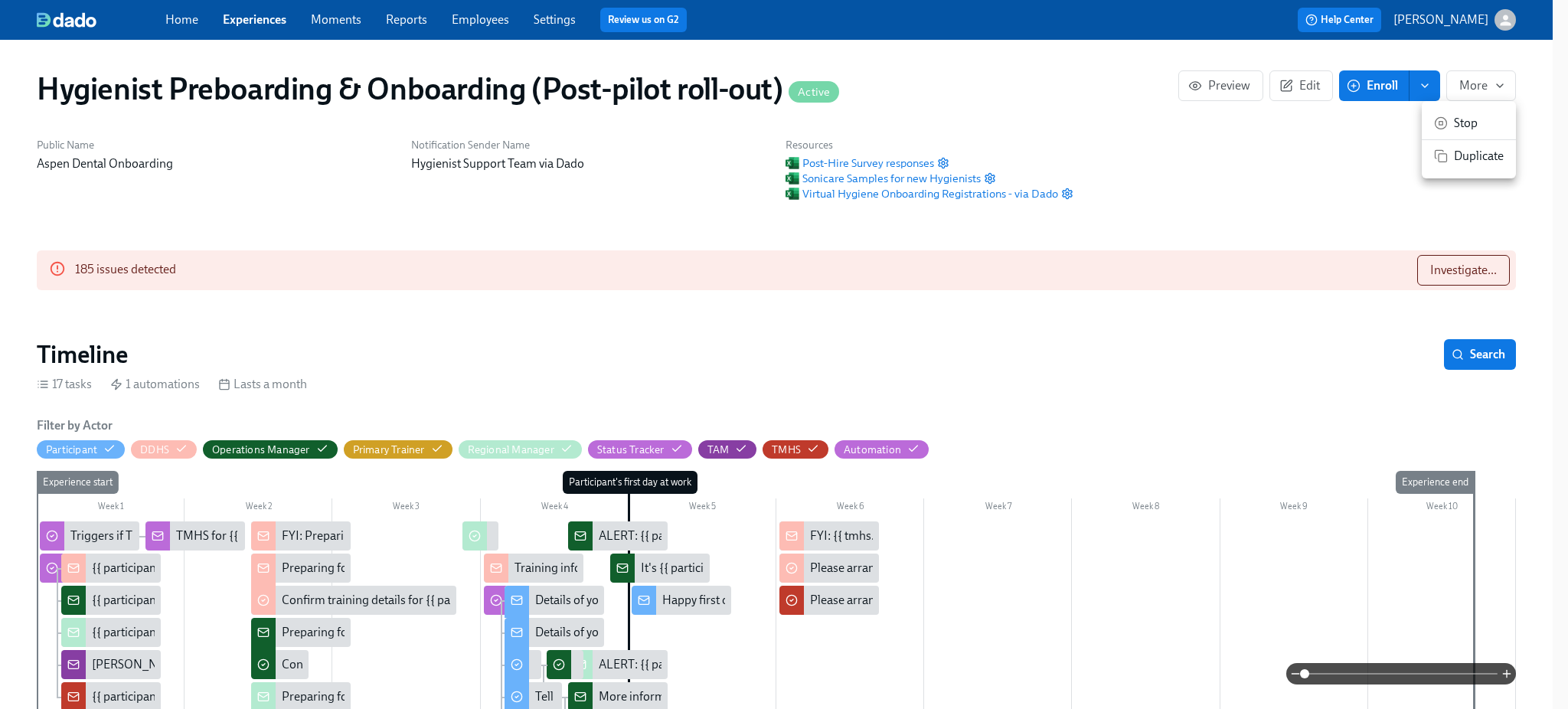
click at [1386, 154] on div at bounding box center [784, 354] width 1568 height 709
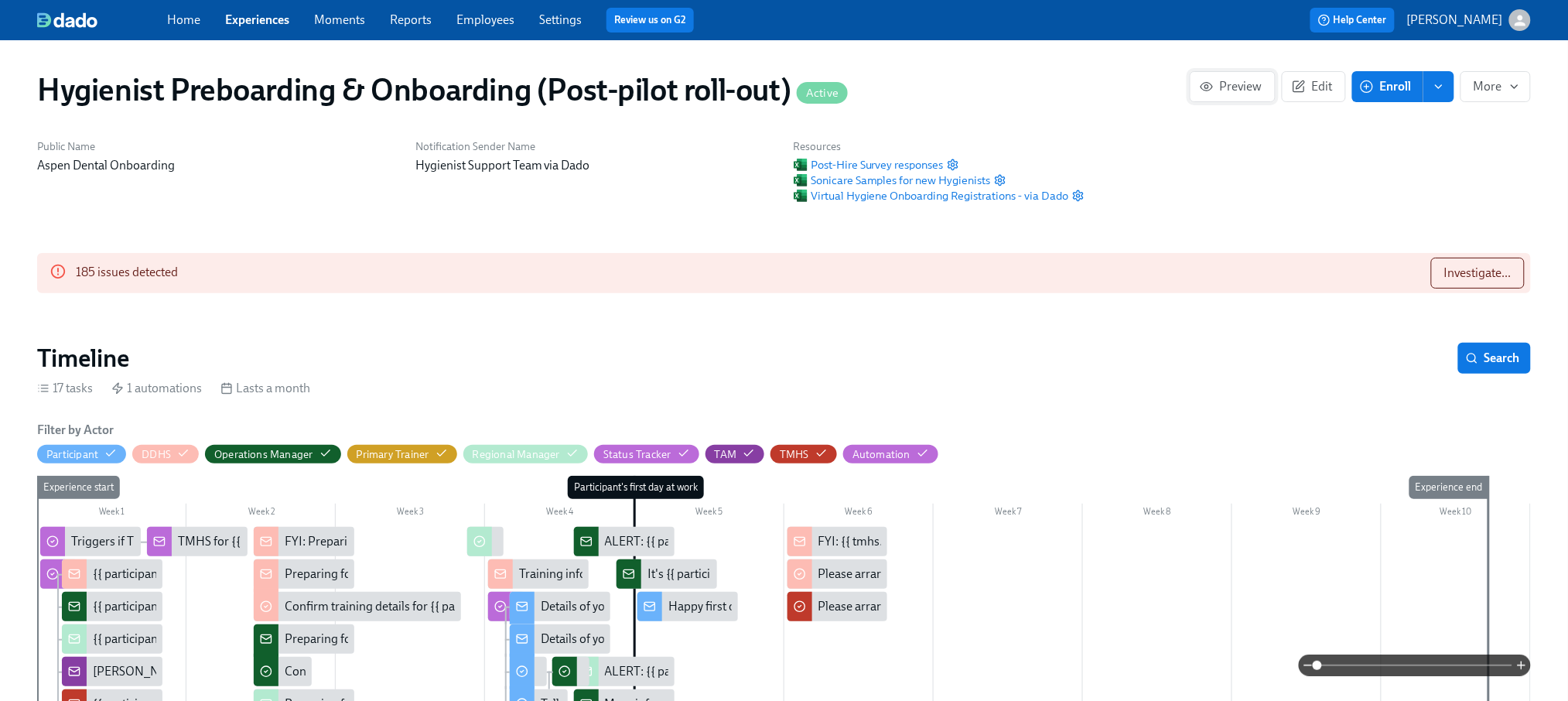
click at [1227, 90] on span "Preview" at bounding box center [1232, 86] width 60 height 15
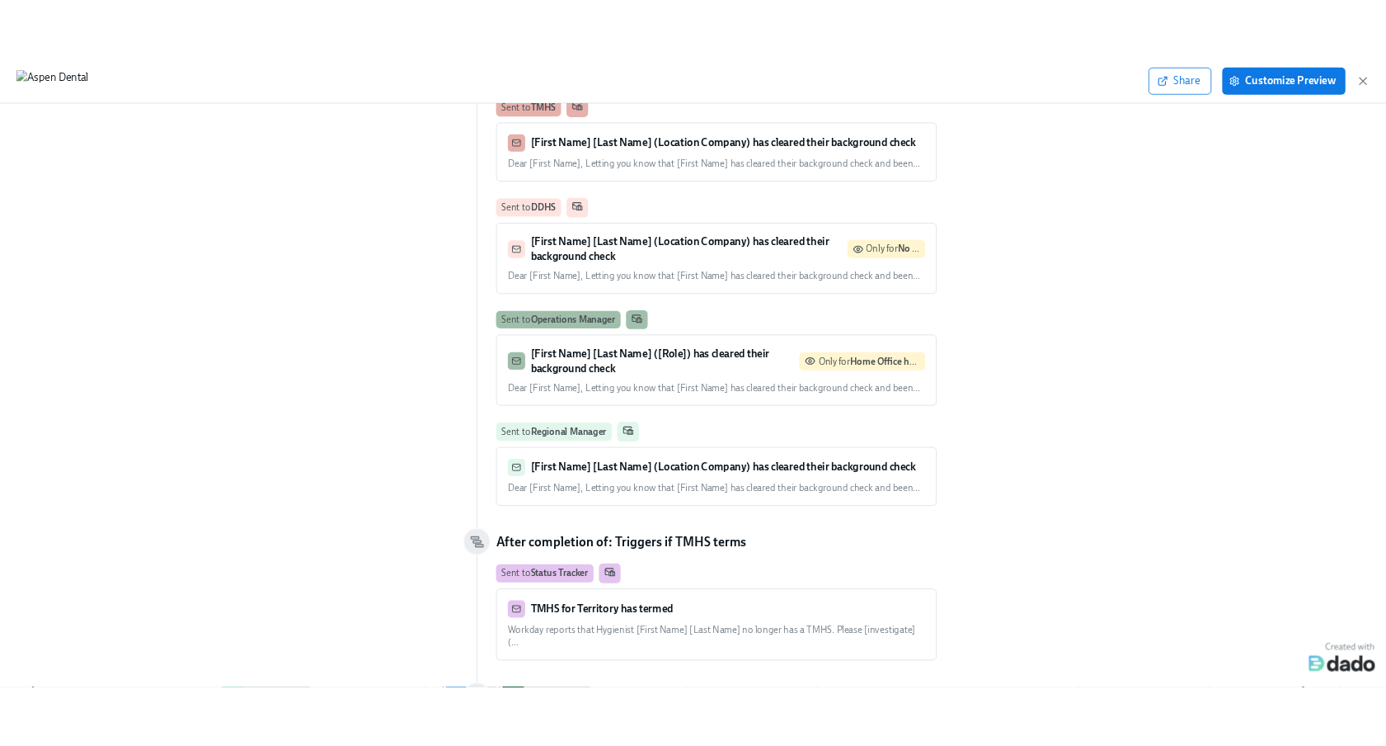
scroll to position [660, 0]
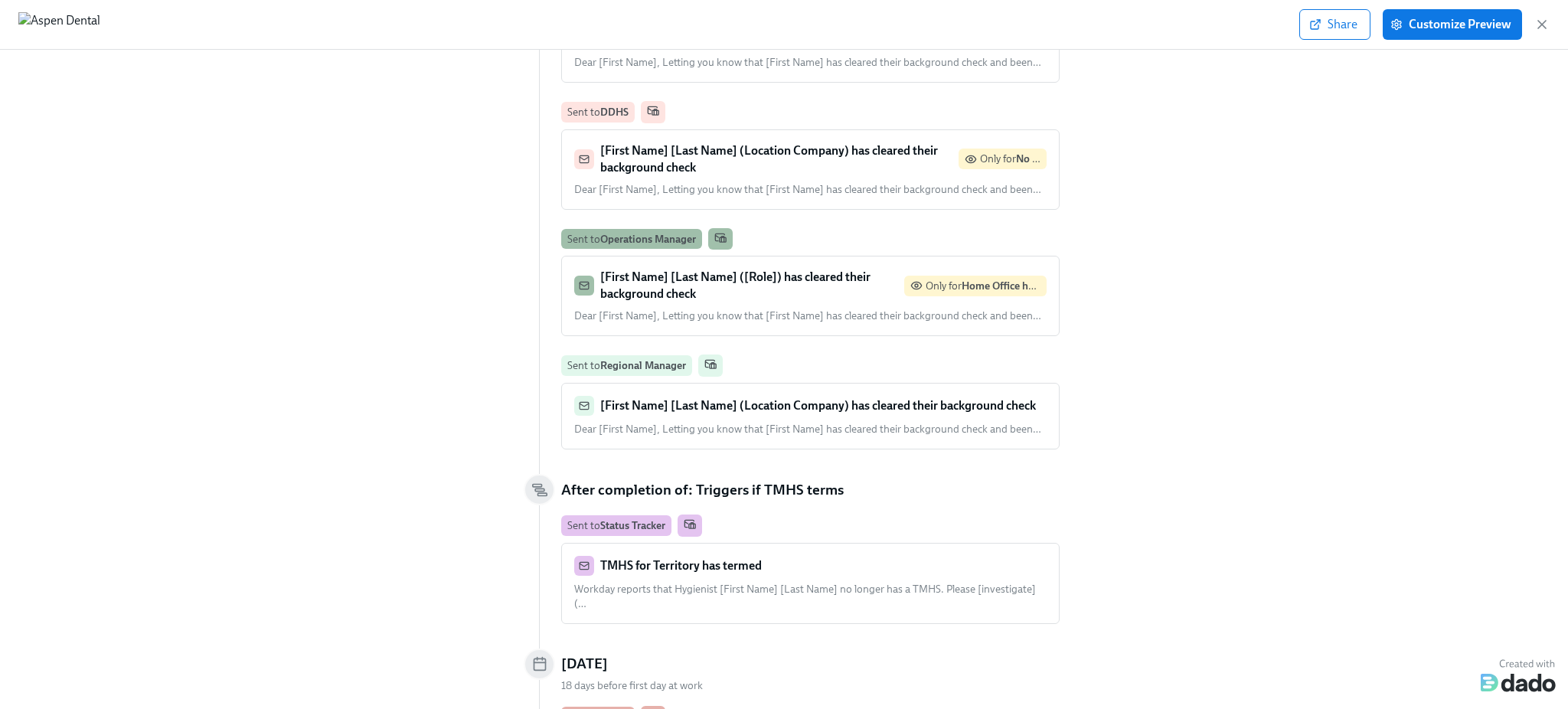
click at [749, 398] on strong "[First Name] [Last Name] (Location Company) has cleared their background check" at bounding box center [818, 406] width 435 height 15
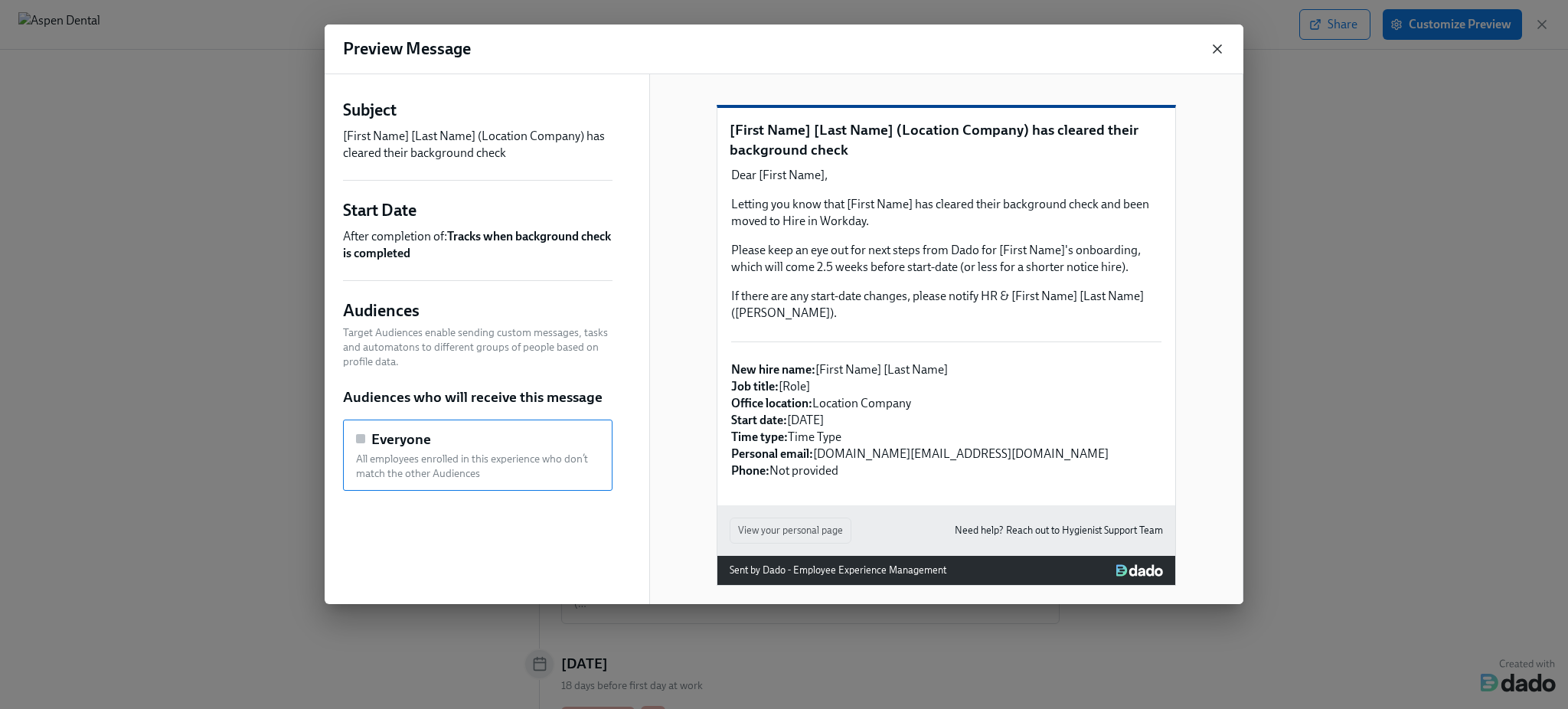
click at [1214, 47] on icon "button" at bounding box center [1217, 49] width 15 height 15
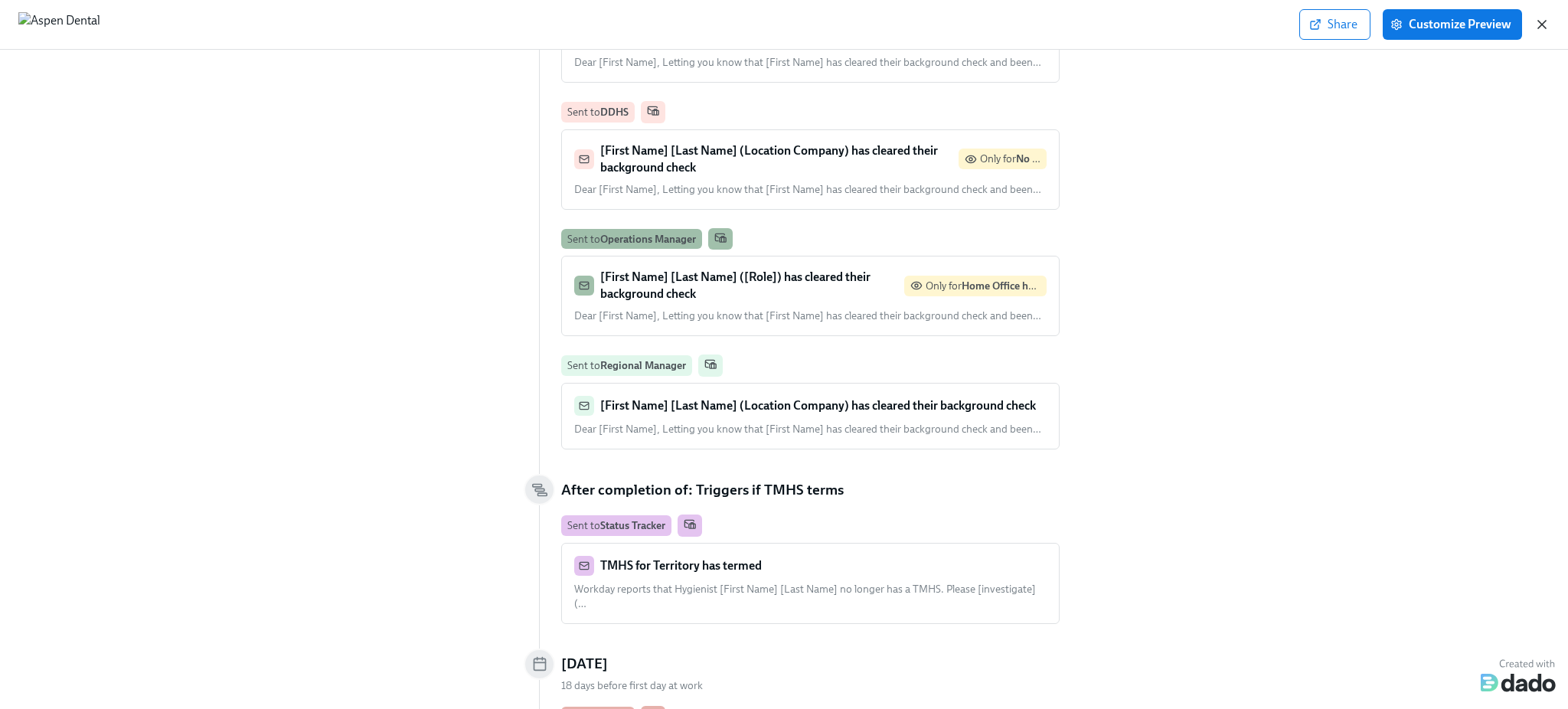
click at [1539, 26] on icon "button" at bounding box center [1542, 24] width 7 height 7
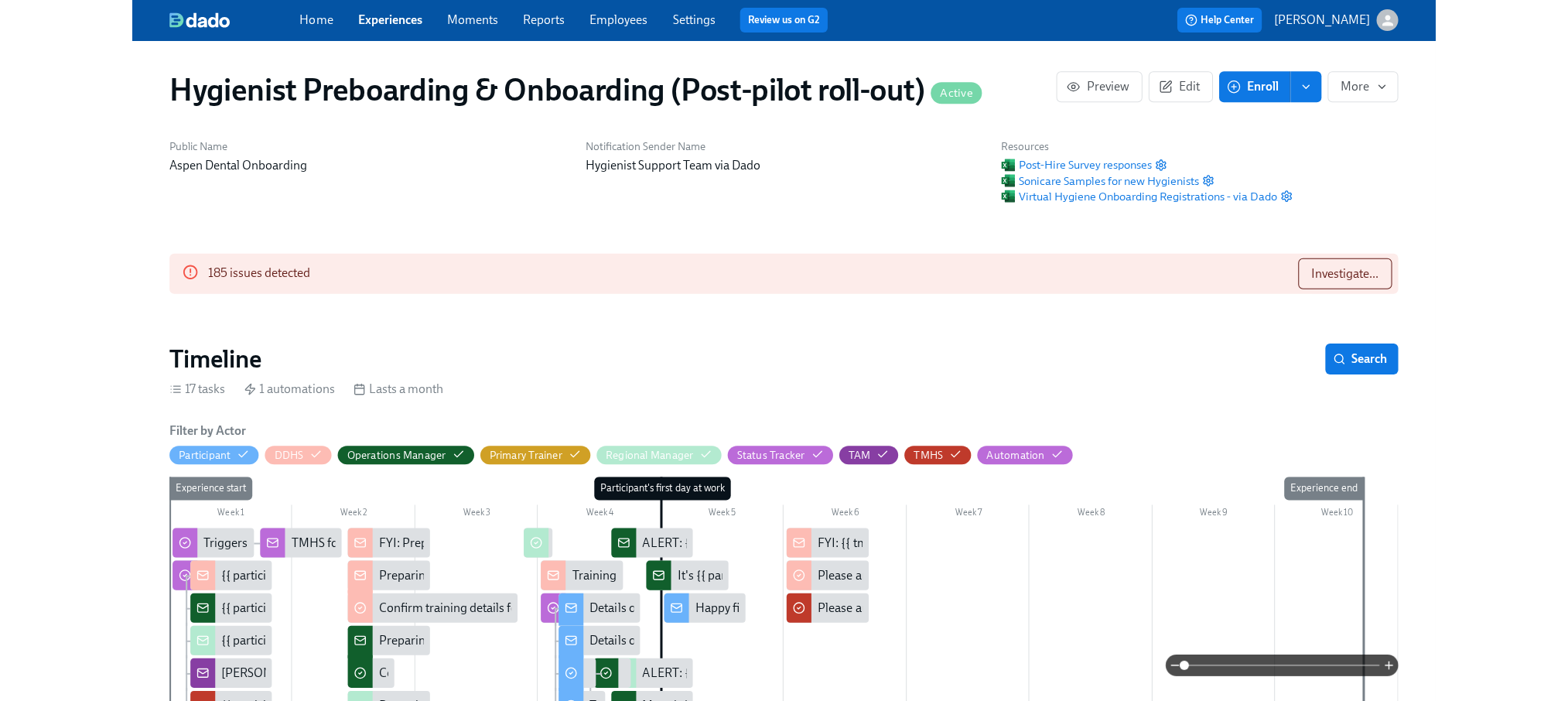
scroll to position [0, 17102]
